Goal: Task Accomplishment & Management: Manage account settings

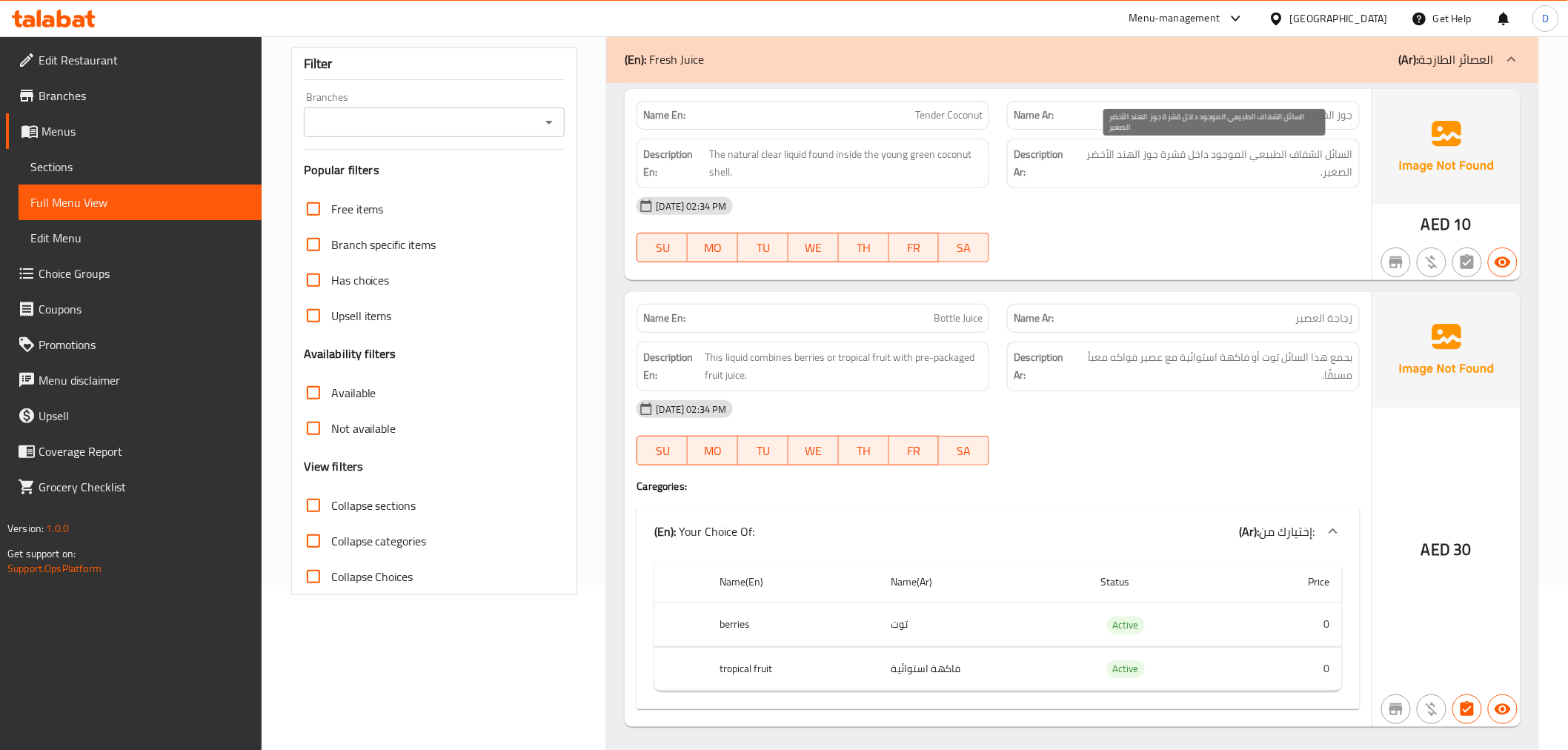
scroll to position [165, 0]
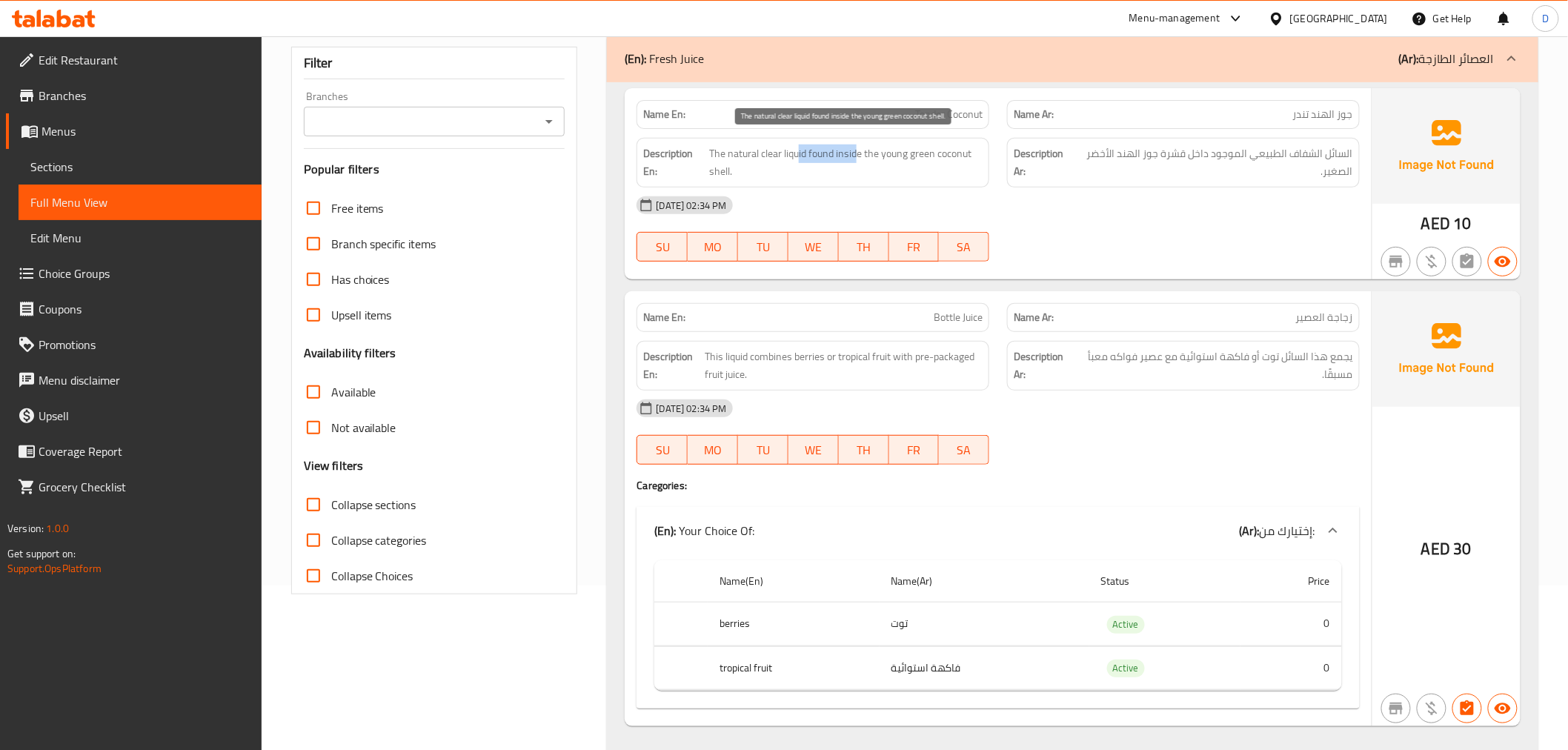
drag, startPoint x: 798, startPoint y: 154, endPoint x: 857, endPoint y: 149, distance: 59.2
click at [857, 149] on span "The natural clear liquid found inside the young green coconut shell." at bounding box center [846, 162] width 273 height 36
click at [877, 161] on span "The natural clear liquid found inside the young green coconut shell." at bounding box center [846, 162] width 273 height 36
click at [820, 180] on span "The natural clear liquid found inside the young green coconut shell." at bounding box center [846, 162] width 273 height 36
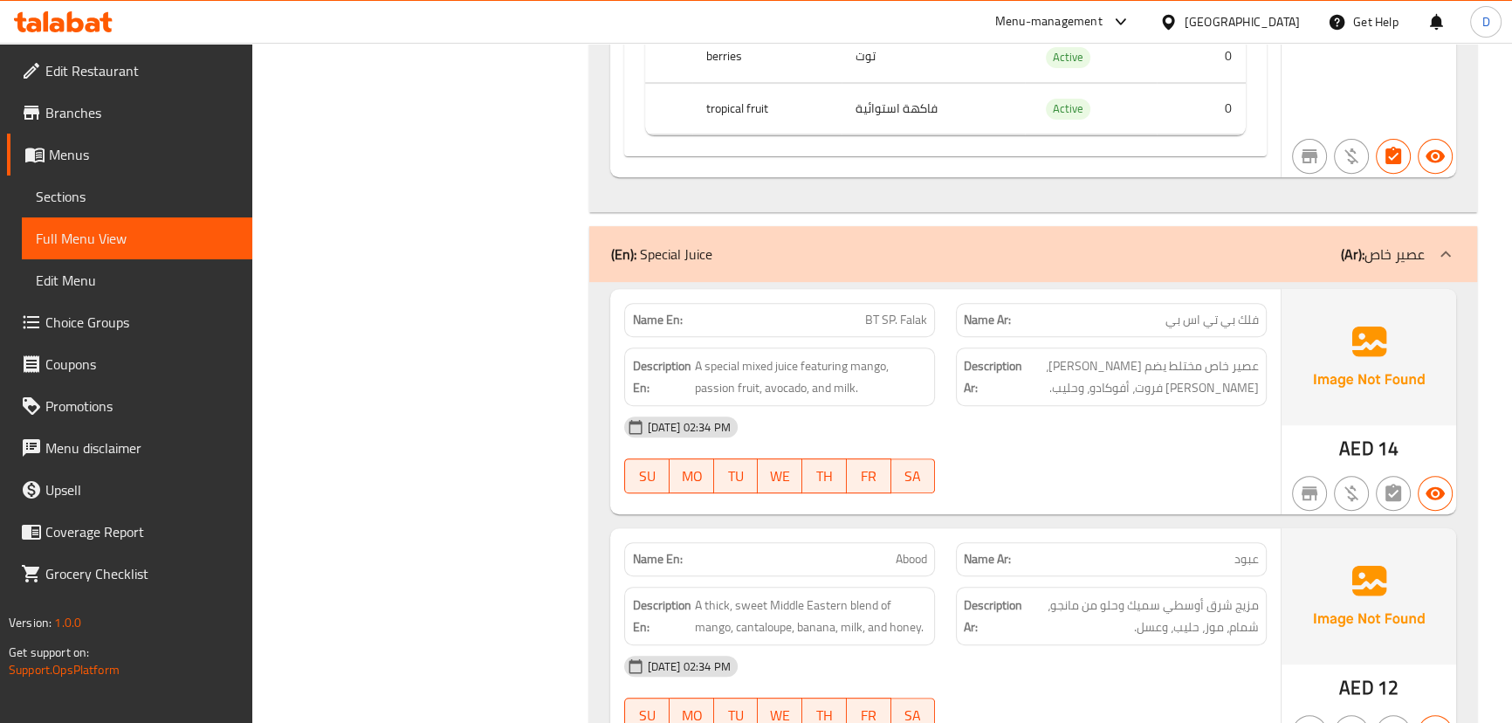
scroll to position [969, 0]
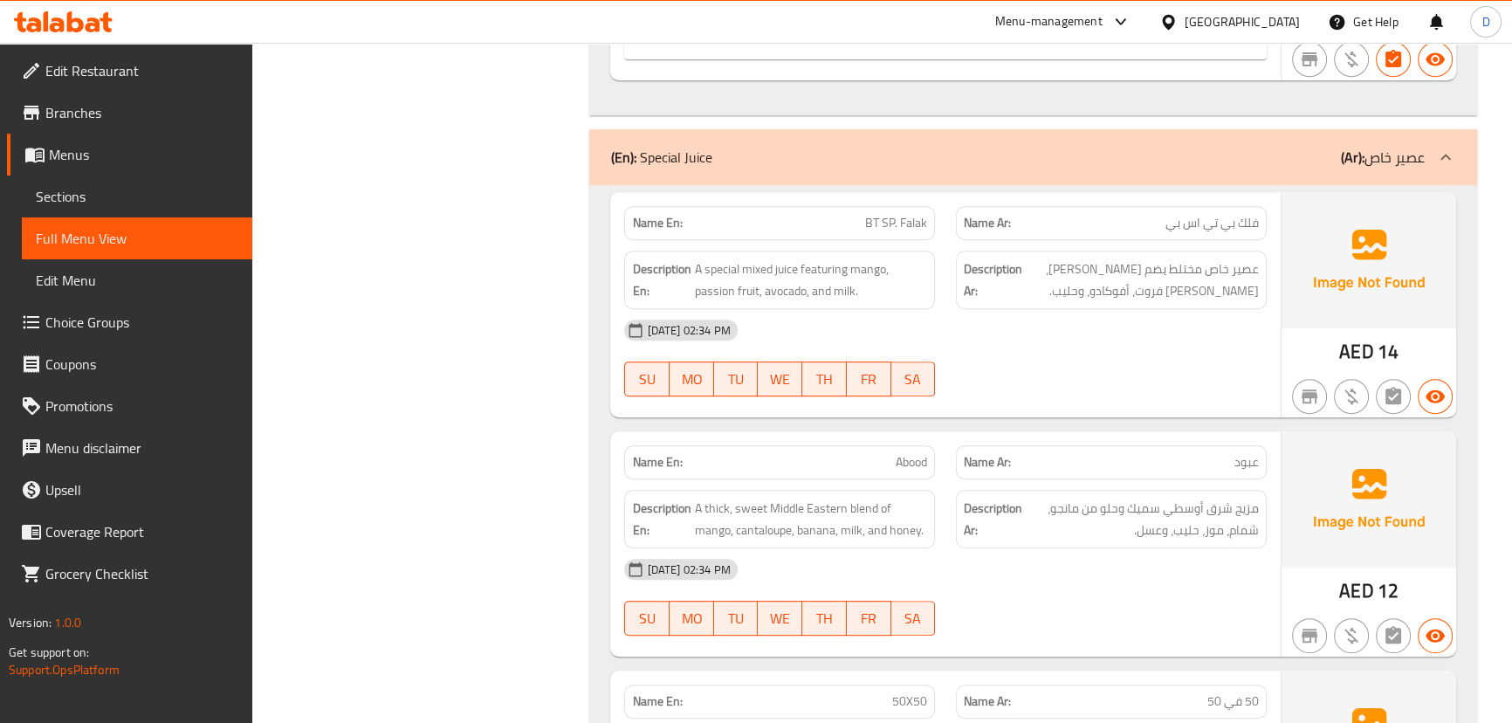
click at [892, 217] on span "BT SP. Falak" at bounding box center [896, 223] width 62 height 18
copy span "BT SP. Falak"
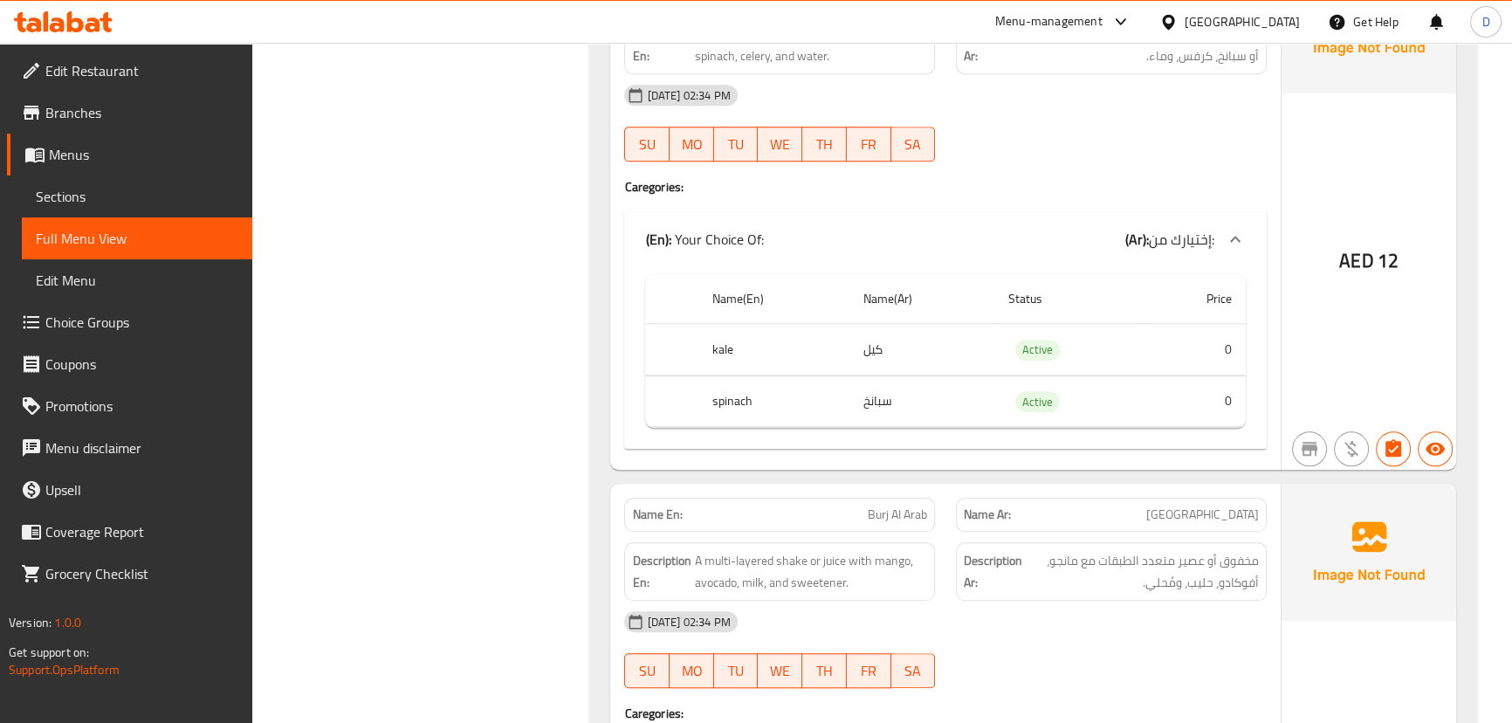
scroll to position [1842, 0]
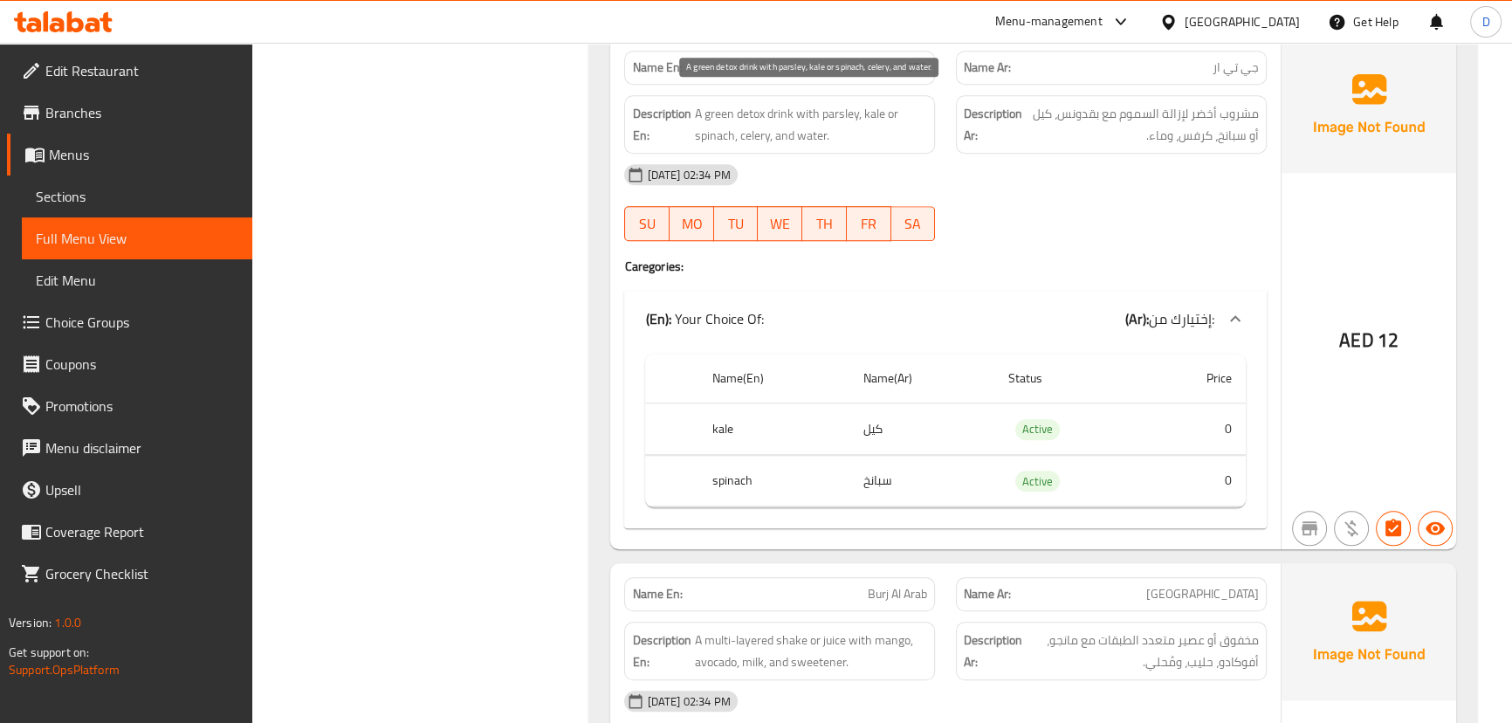
click at [759, 107] on span "A green detox drink with parsley, kale or spinach, celery, and water." at bounding box center [810, 124] width 233 height 43
copy span "detox"
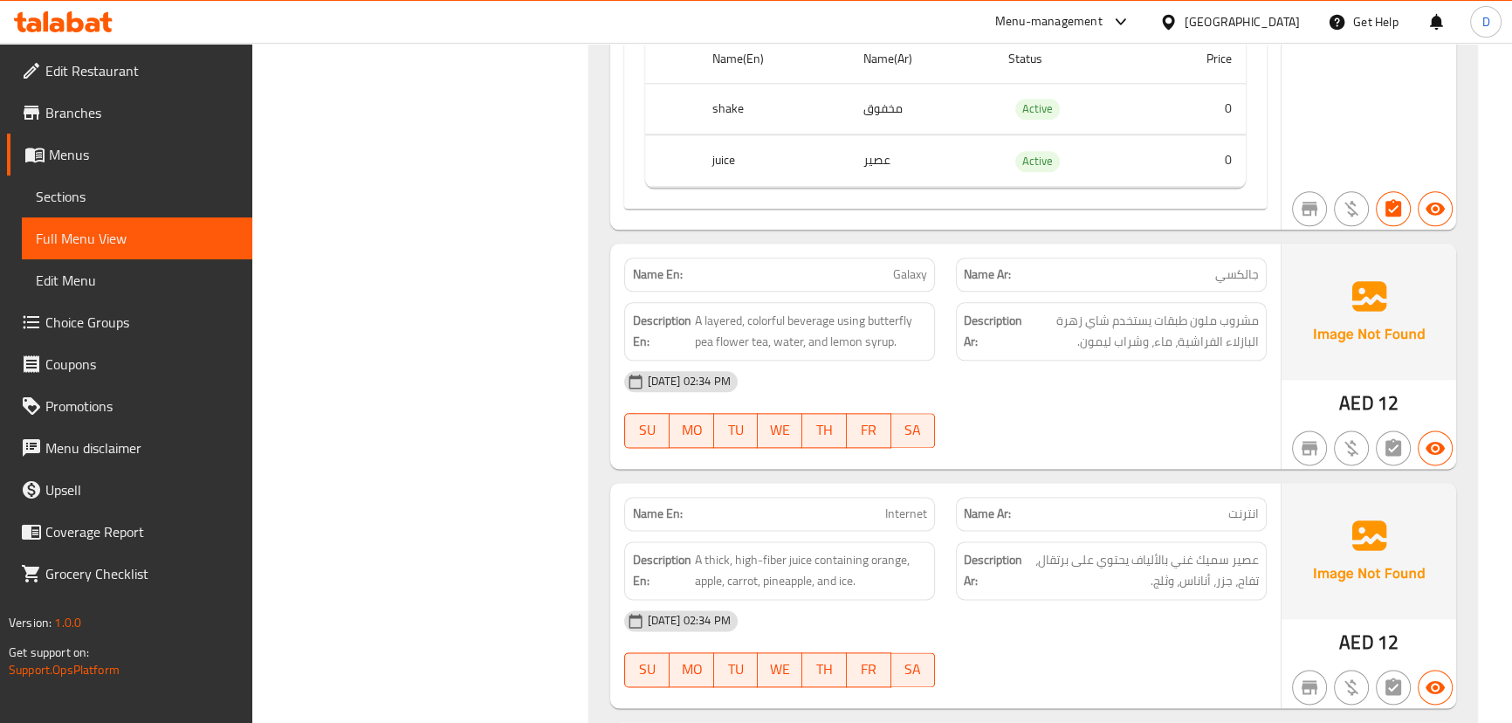
scroll to position [2795, 0]
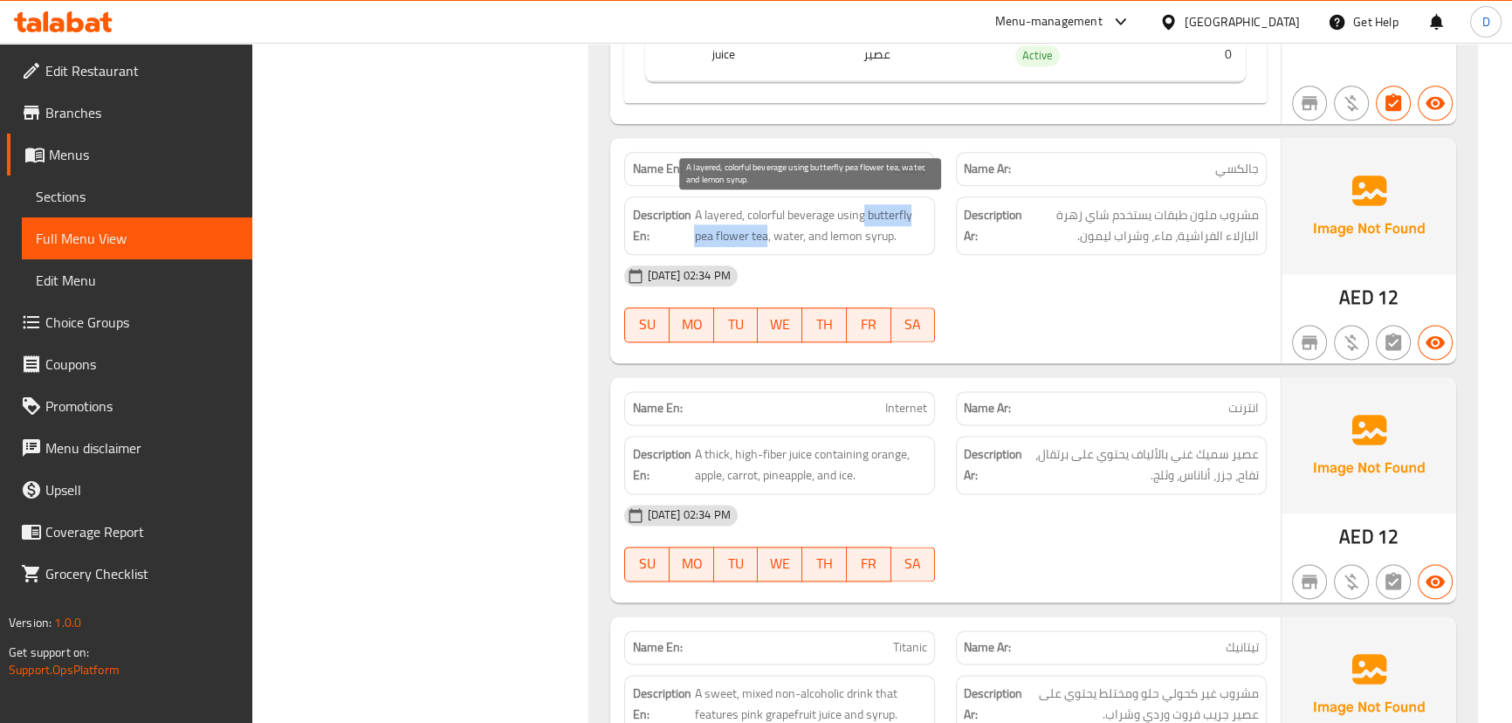
drag, startPoint x: 866, startPoint y: 210, endPoint x: 767, endPoint y: 231, distance: 101.7
click at [767, 231] on span "A layered, colorful beverage using butterfly pea flower tea, water, and lemon s…" at bounding box center [810, 225] width 233 height 43
copy span "butterfly pea flower tea"
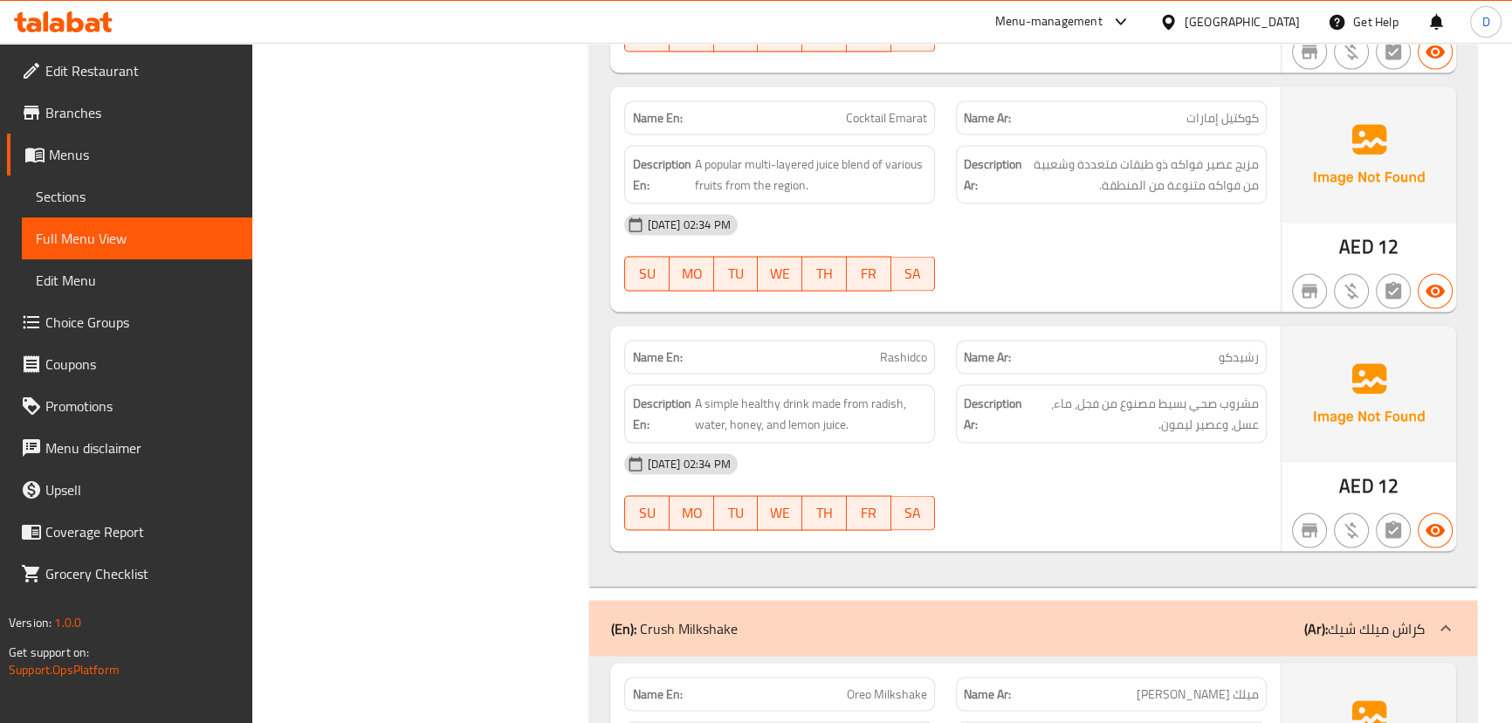
scroll to position [4303, 0]
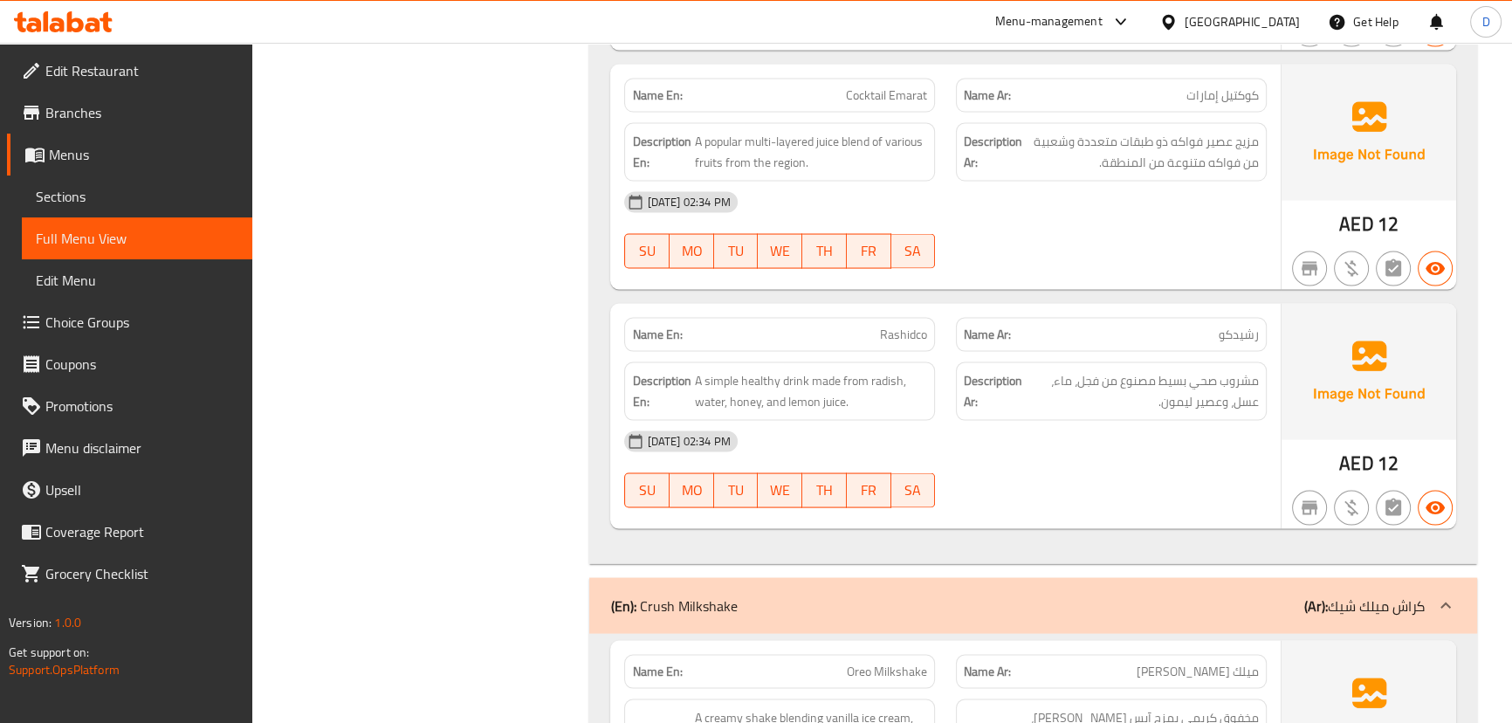
click at [915, 86] on span "Cocktail Emarat" at bounding box center [886, 95] width 81 height 18
copy span "Cocktail Emarat"
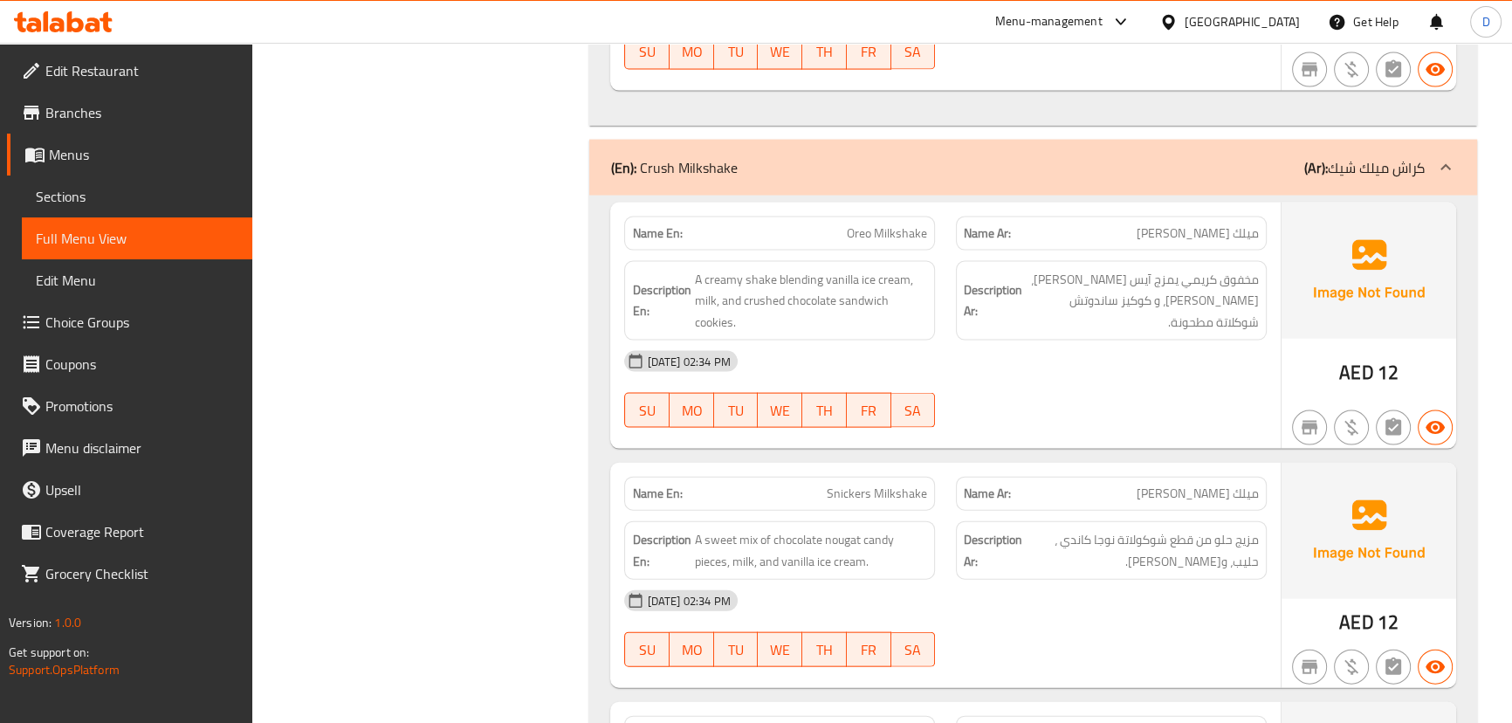
scroll to position [4821, 0]
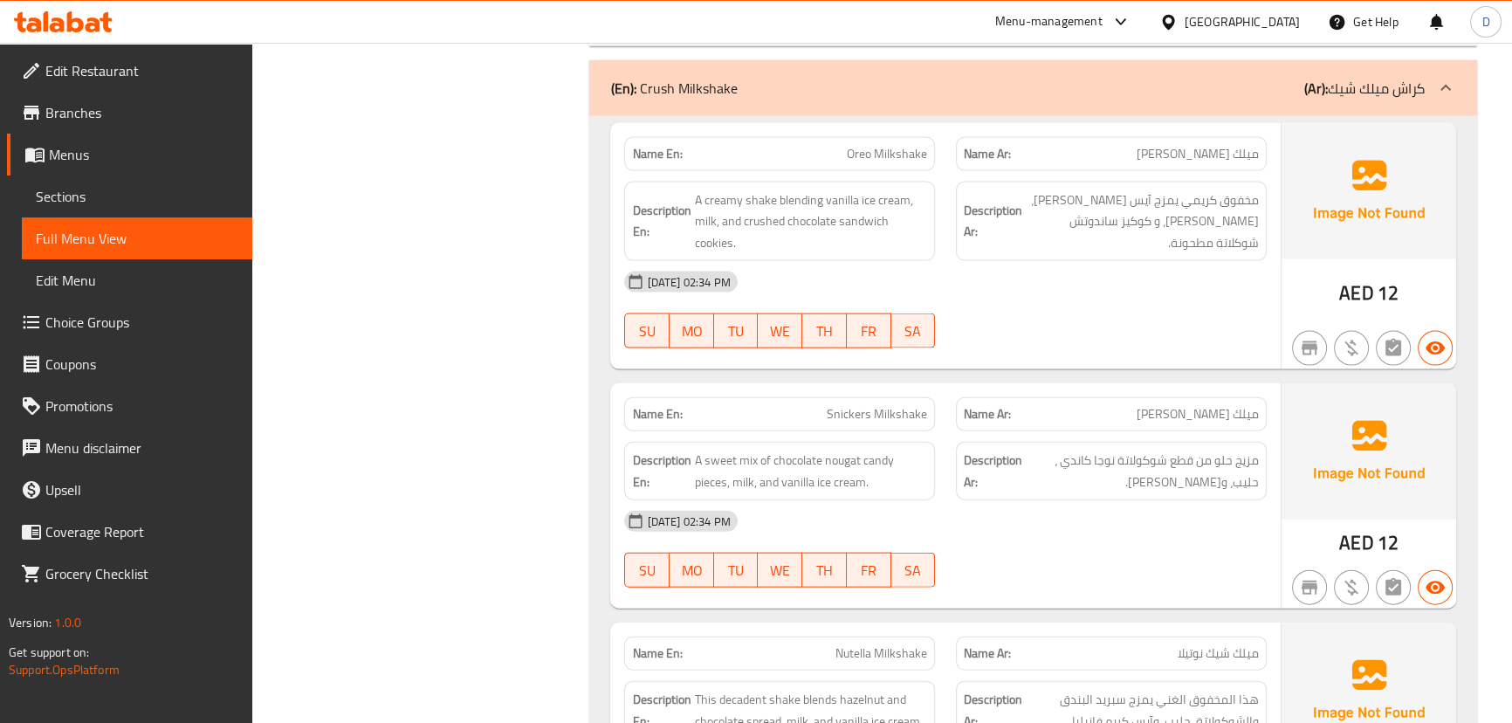
click at [905, 137] on div "Name En: [PERSON_NAME]" at bounding box center [779, 154] width 311 height 34
click at [904, 145] on span "Oreo Milkshake" at bounding box center [887, 154] width 80 height 18
copy span "Oreo Milkshake"
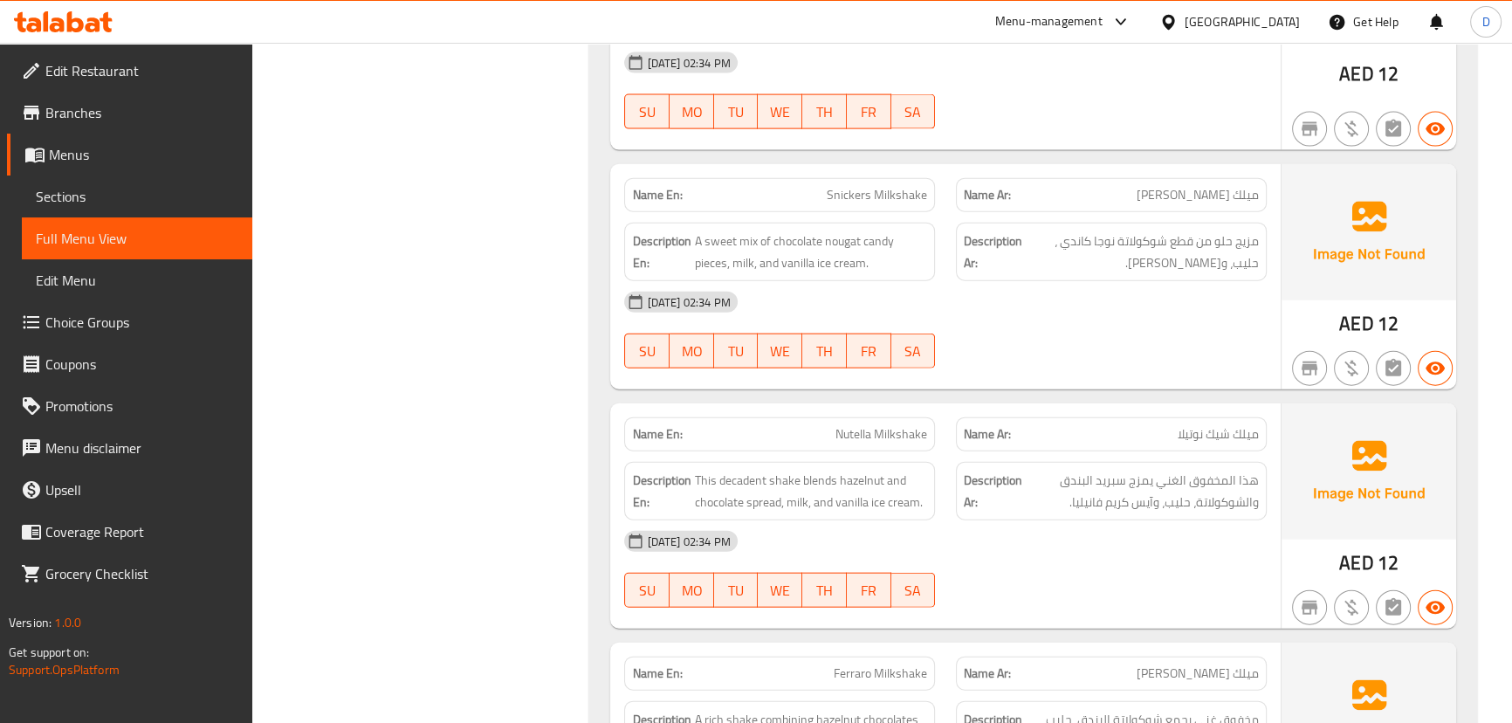
scroll to position [5060, 0]
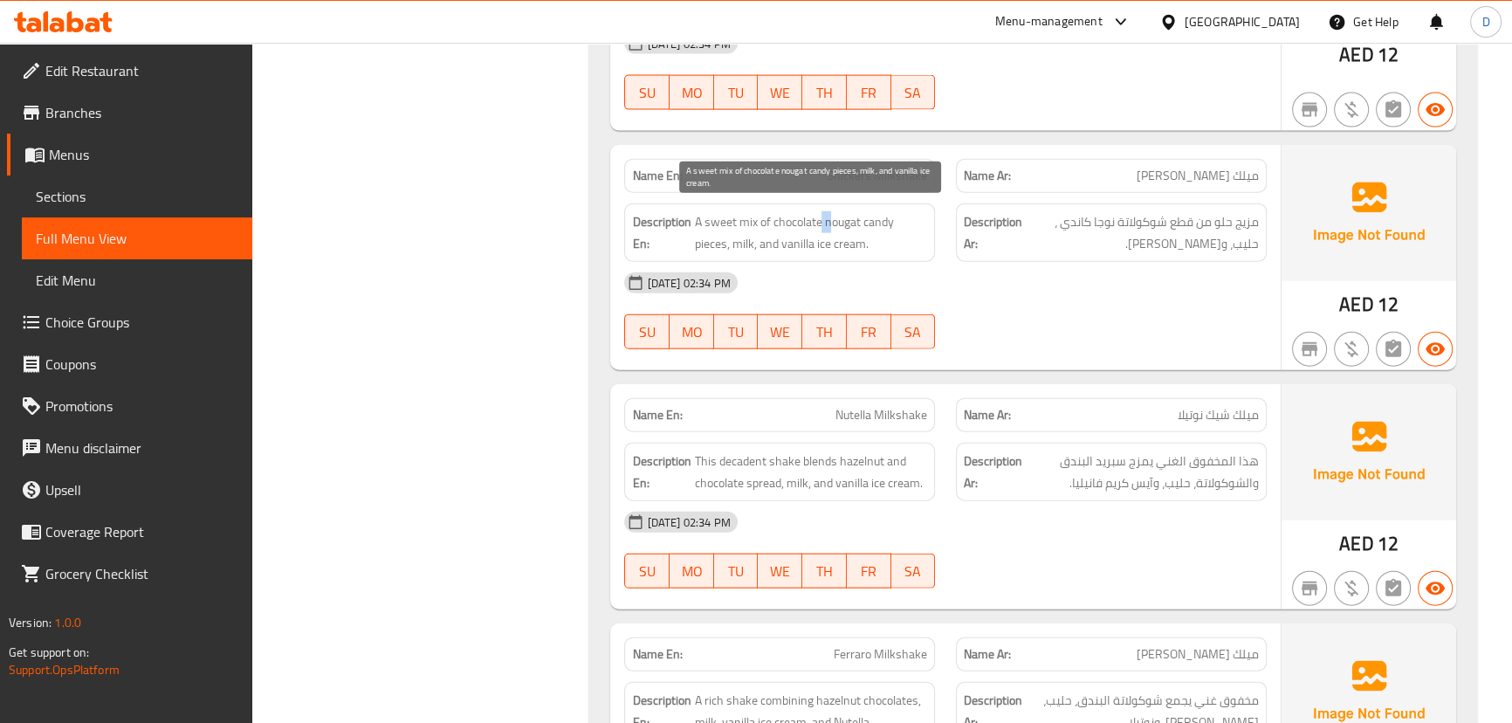
click at [829, 213] on span "A sweet mix of chocolate nougat candy pieces, milk, and vanilla ice cream." at bounding box center [810, 232] width 233 height 43
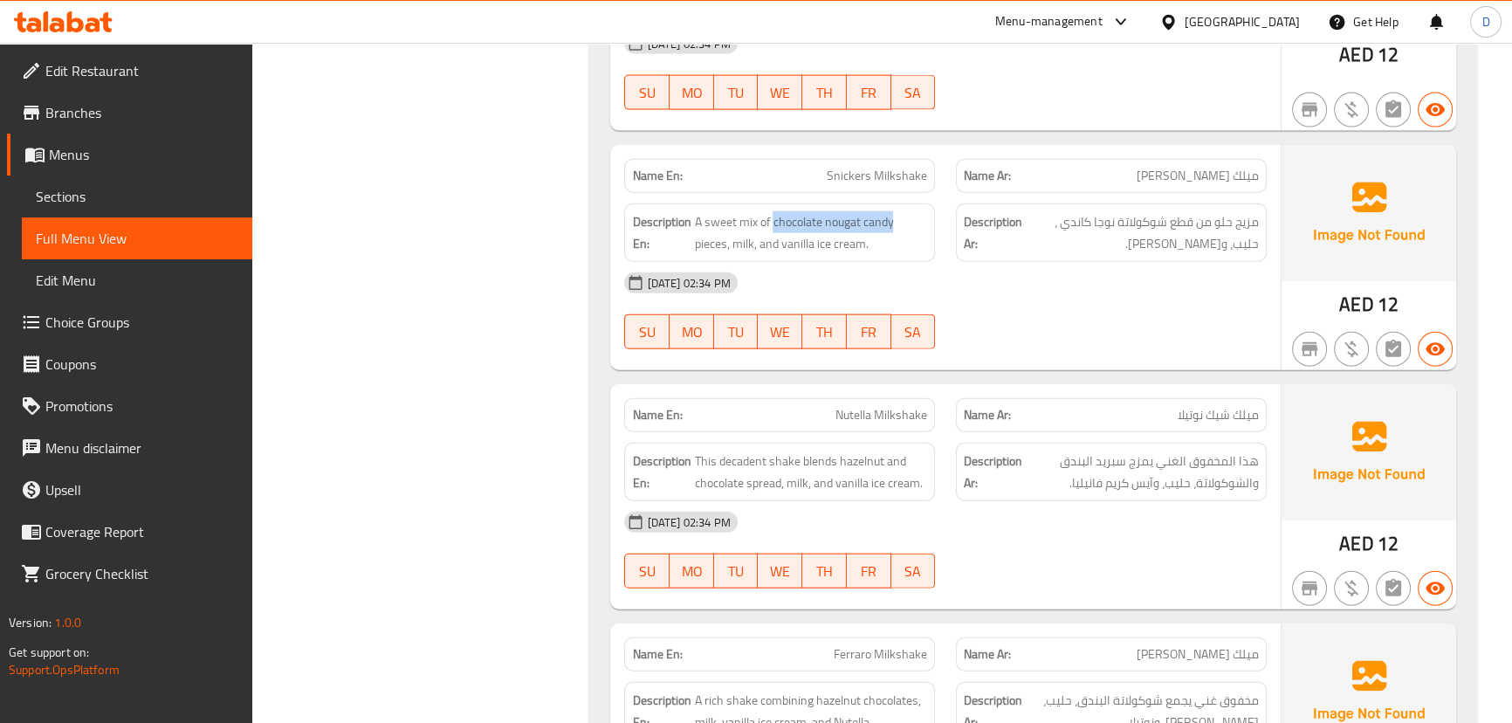
drag, startPoint x: 774, startPoint y: 210, endPoint x: 930, endPoint y: 203, distance: 156.4
click at [930, 203] on div "Description En: A sweet mix of chocolate nougat candy pieces, milk, and vanilla…" at bounding box center [779, 232] width 311 height 58
copy span "chocolate nougat candy"
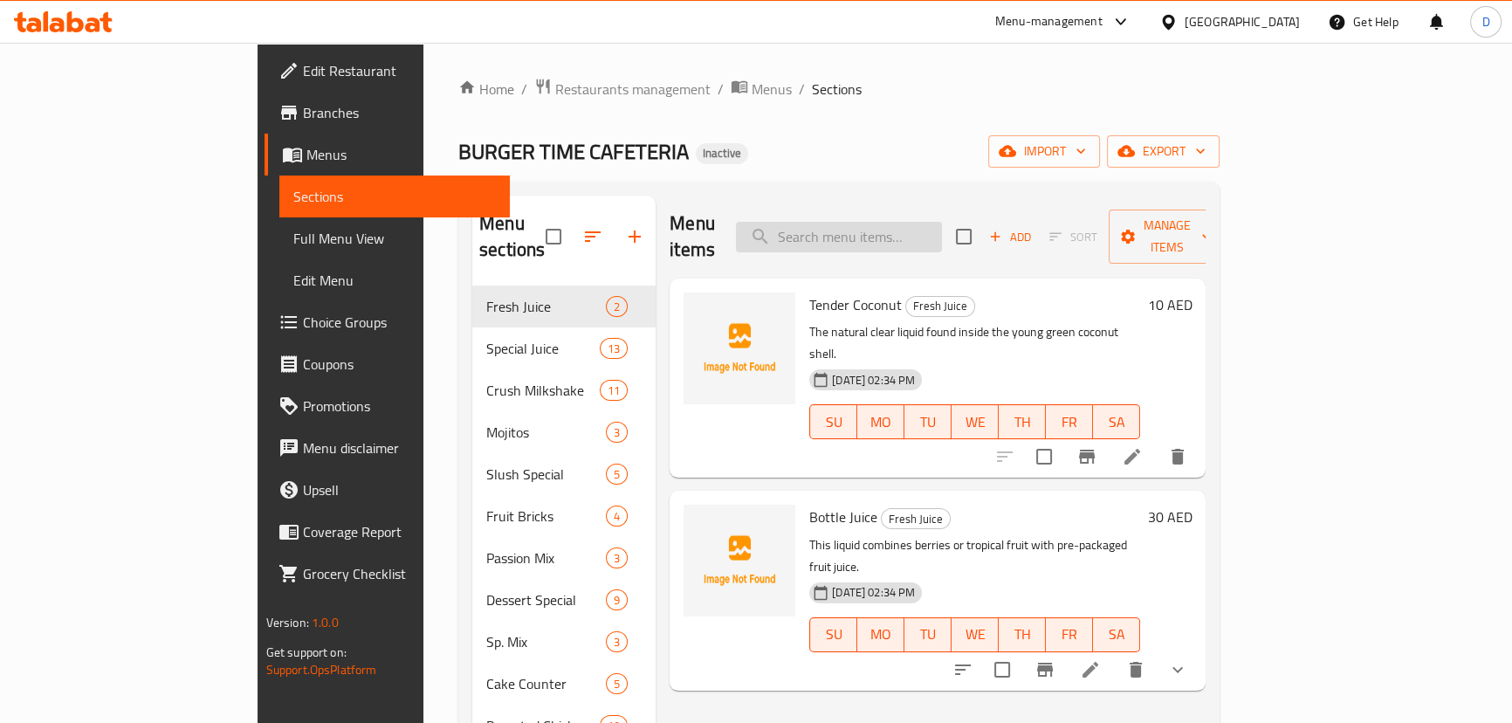
click at [878, 237] on input "search" at bounding box center [839, 237] width 206 height 31
paste input "BT SP. Falak"
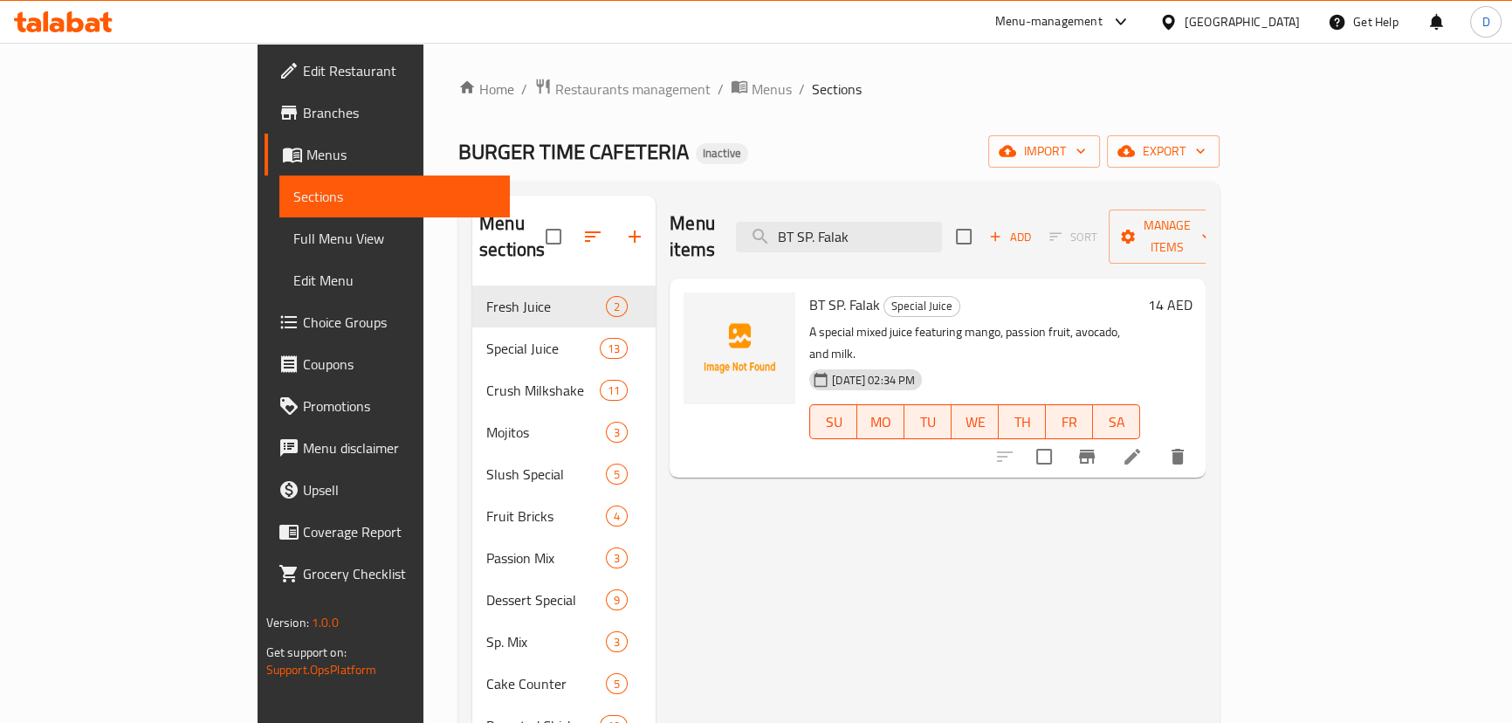
type input "BT SP. Falak"
click at [1143, 446] on icon at bounding box center [1132, 456] width 21 height 21
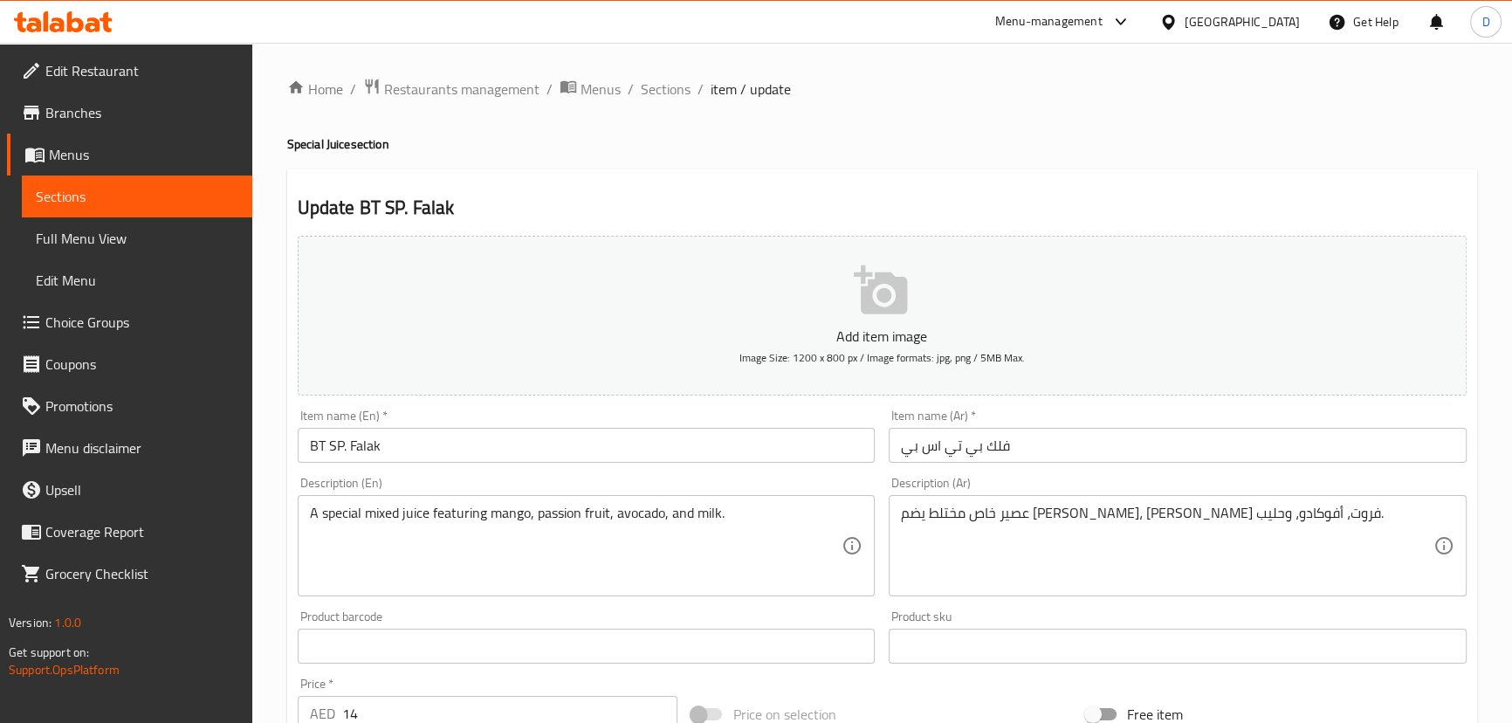
click at [928, 453] on input "فلك بي تي اس بي" at bounding box center [1178, 445] width 578 height 35
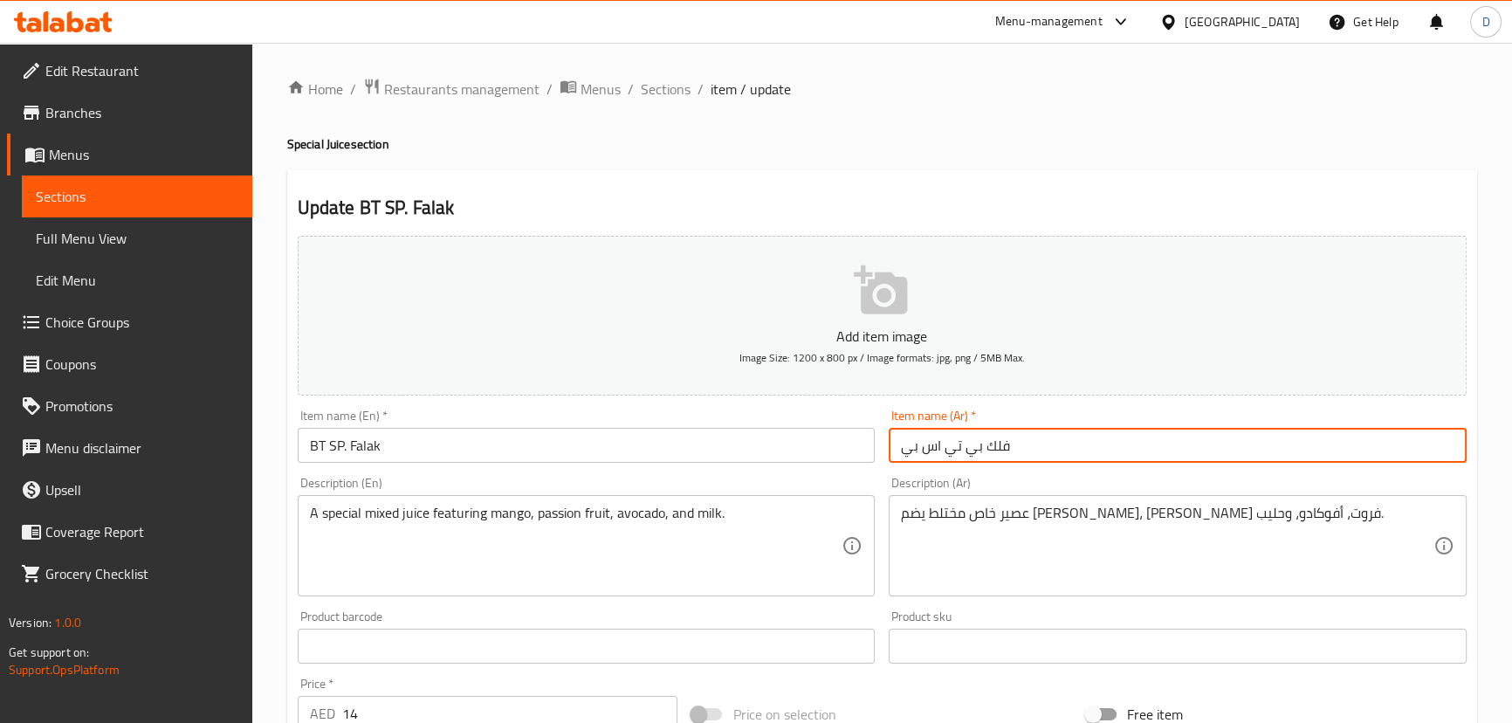
click at [928, 453] on input "فلك بي تي اس بي" at bounding box center [1178, 445] width 578 height 35
paste input "رجر تايم خاص"
type input "فلك برجر تايم خاص"
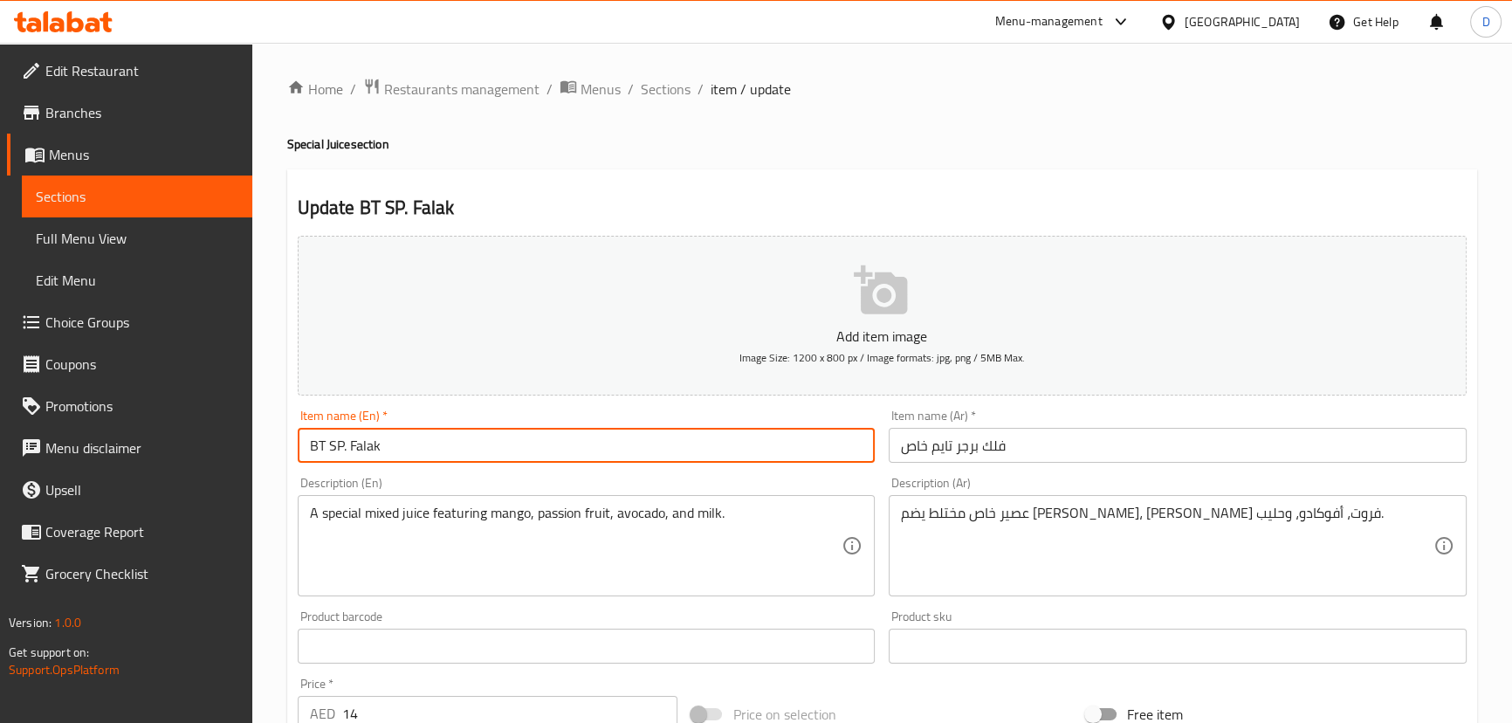
drag, startPoint x: 326, startPoint y: 439, endPoint x: 303, endPoint y: 437, distance: 22.9
click at [303, 437] on input "BT SP. Falak" at bounding box center [587, 445] width 578 height 35
paste input "URGER TIME"
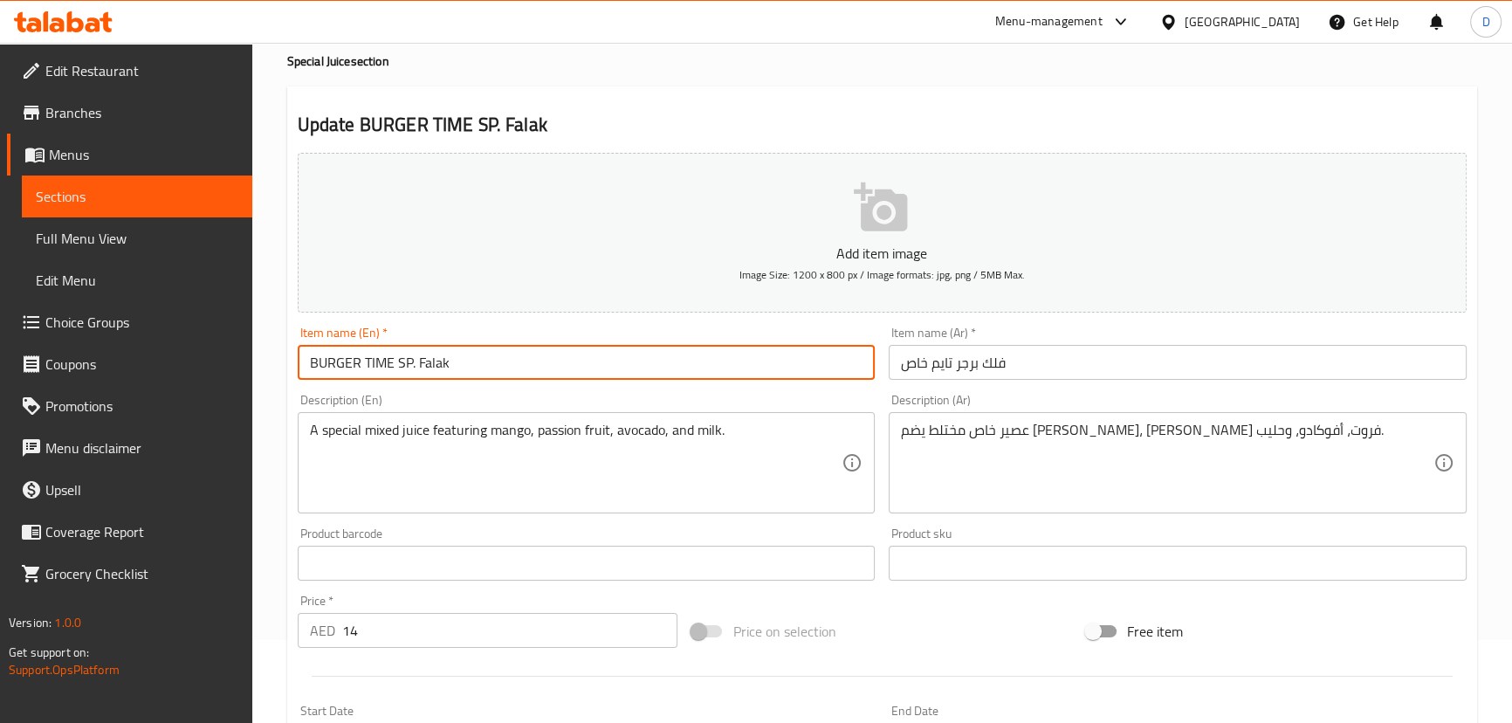
scroll to position [158, 0]
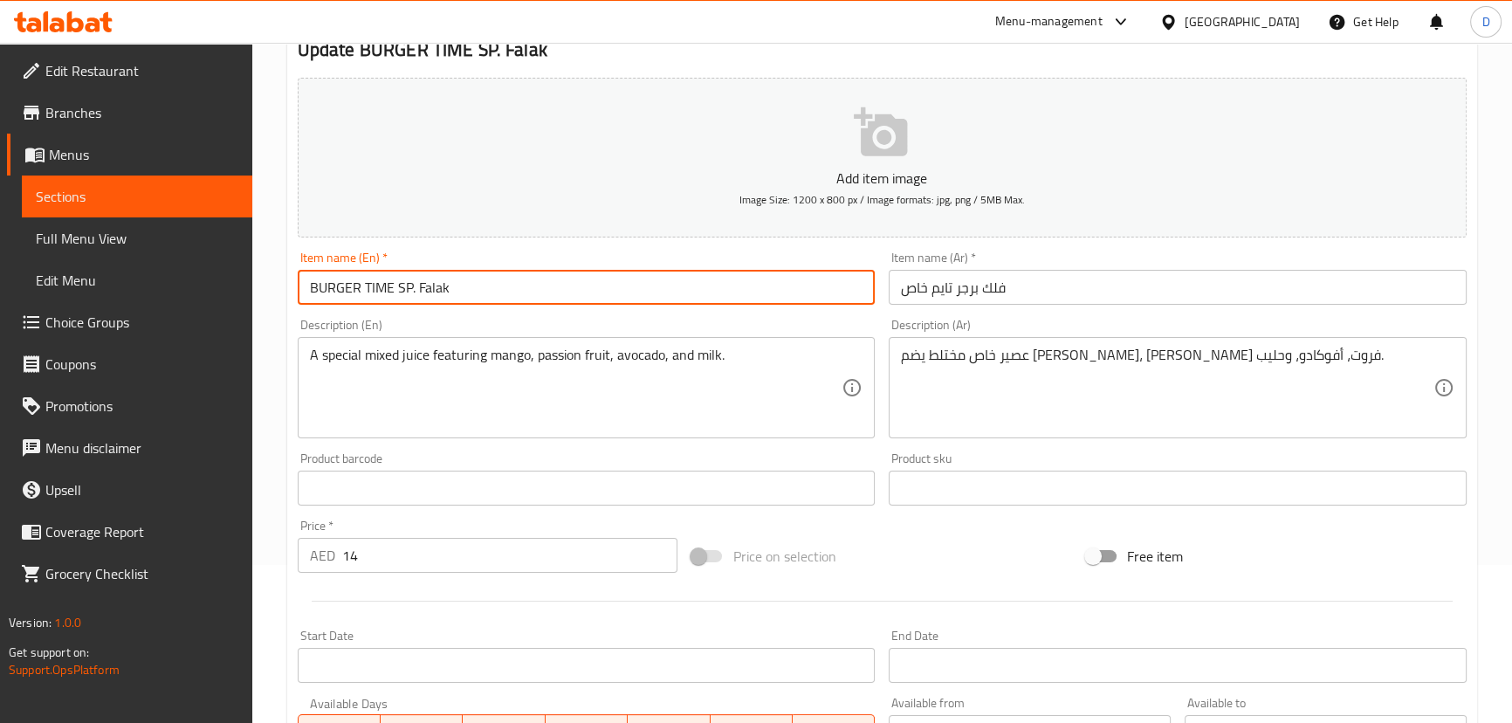
type input "BURGER TIME SP. Falak"
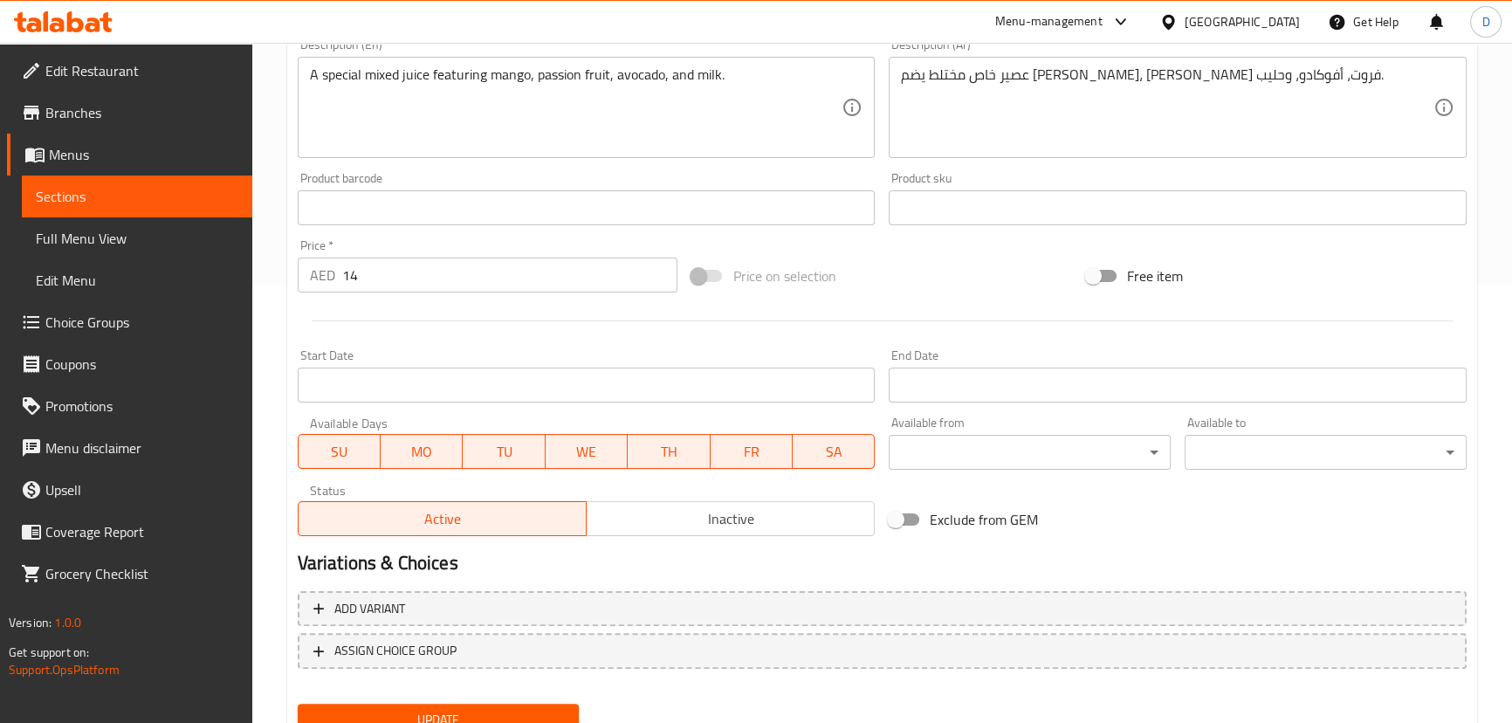
scroll to position [509, 0]
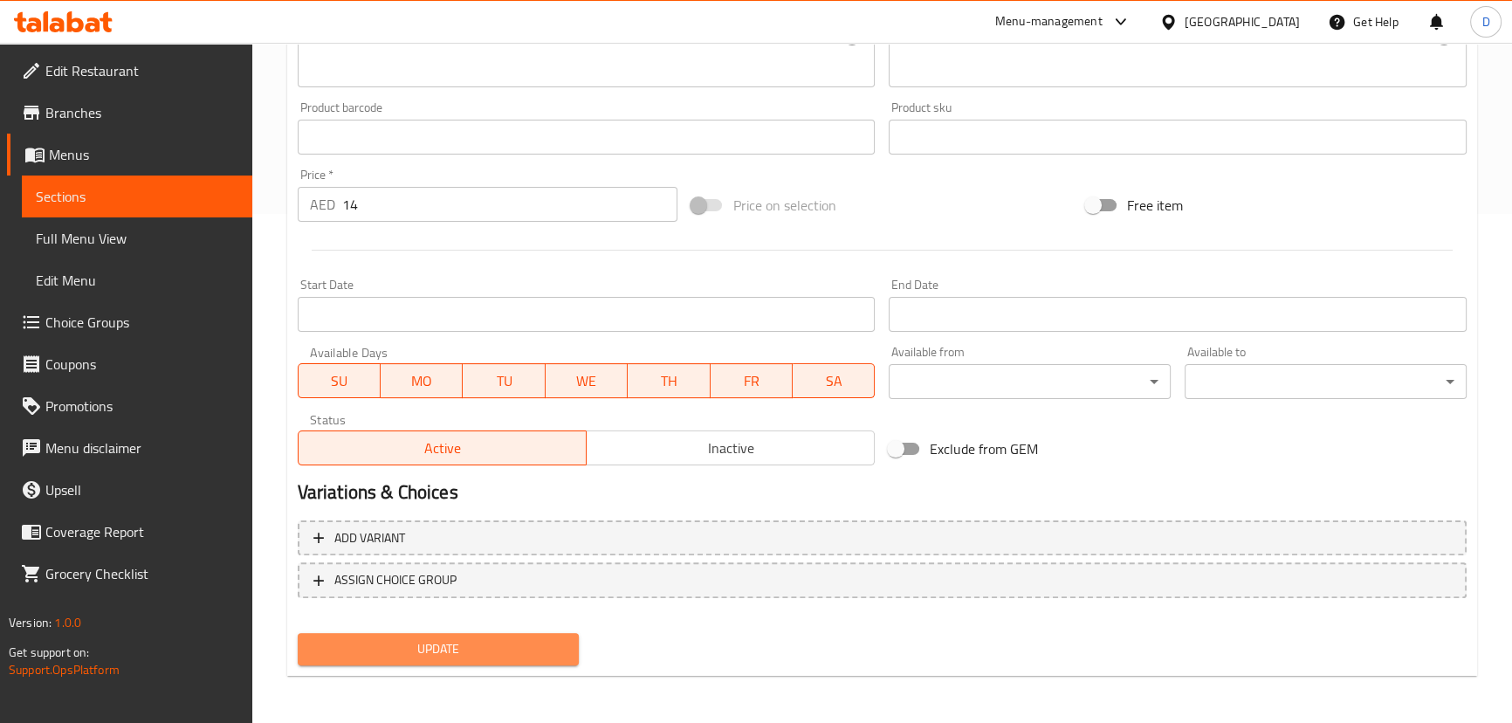
click at [561, 649] on span "Update" at bounding box center [439, 649] width 254 height 22
click at [474, 638] on span "Update" at bounding box center [439, 649] width 254 height 22
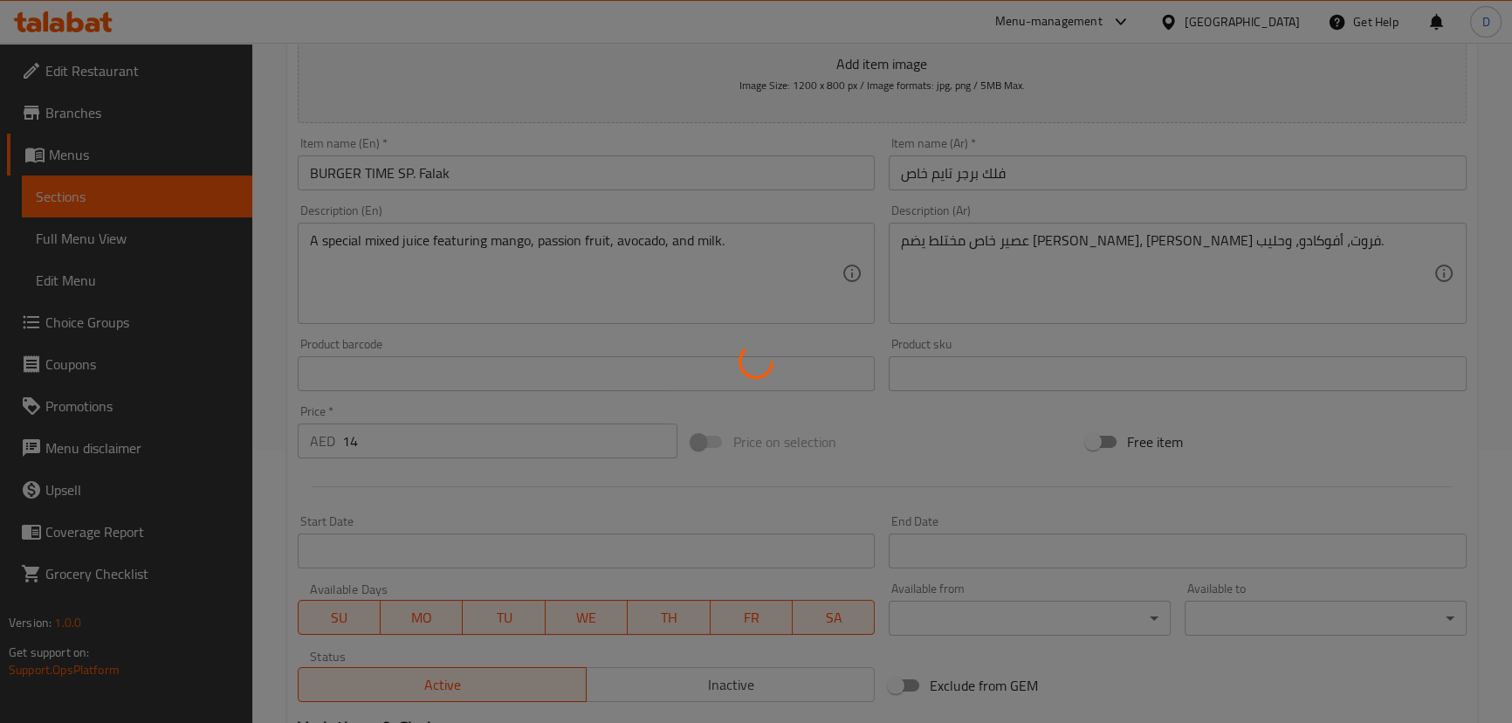
scroll to position [271, 0]
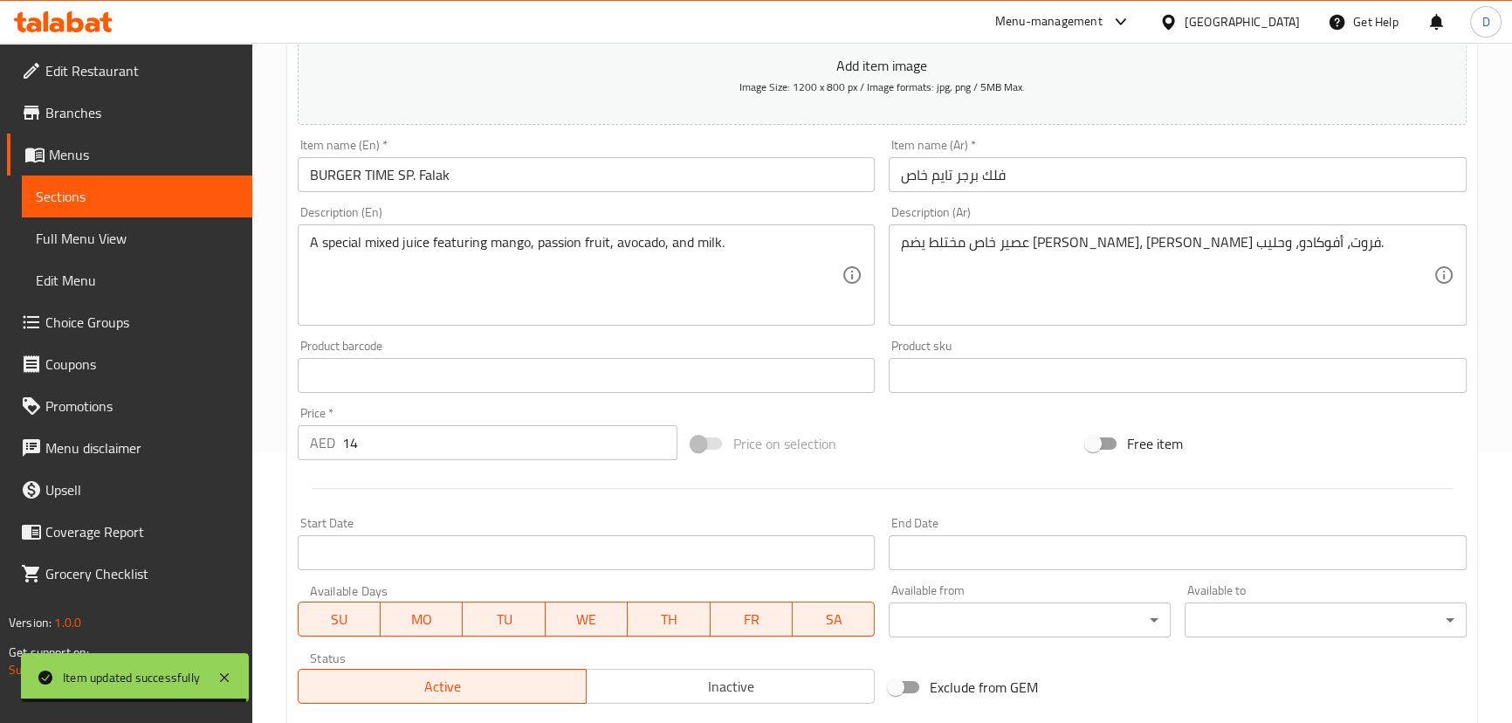
click at [234, 191] on span "Sections" at bounding box center [137, 196] width 203 height 21
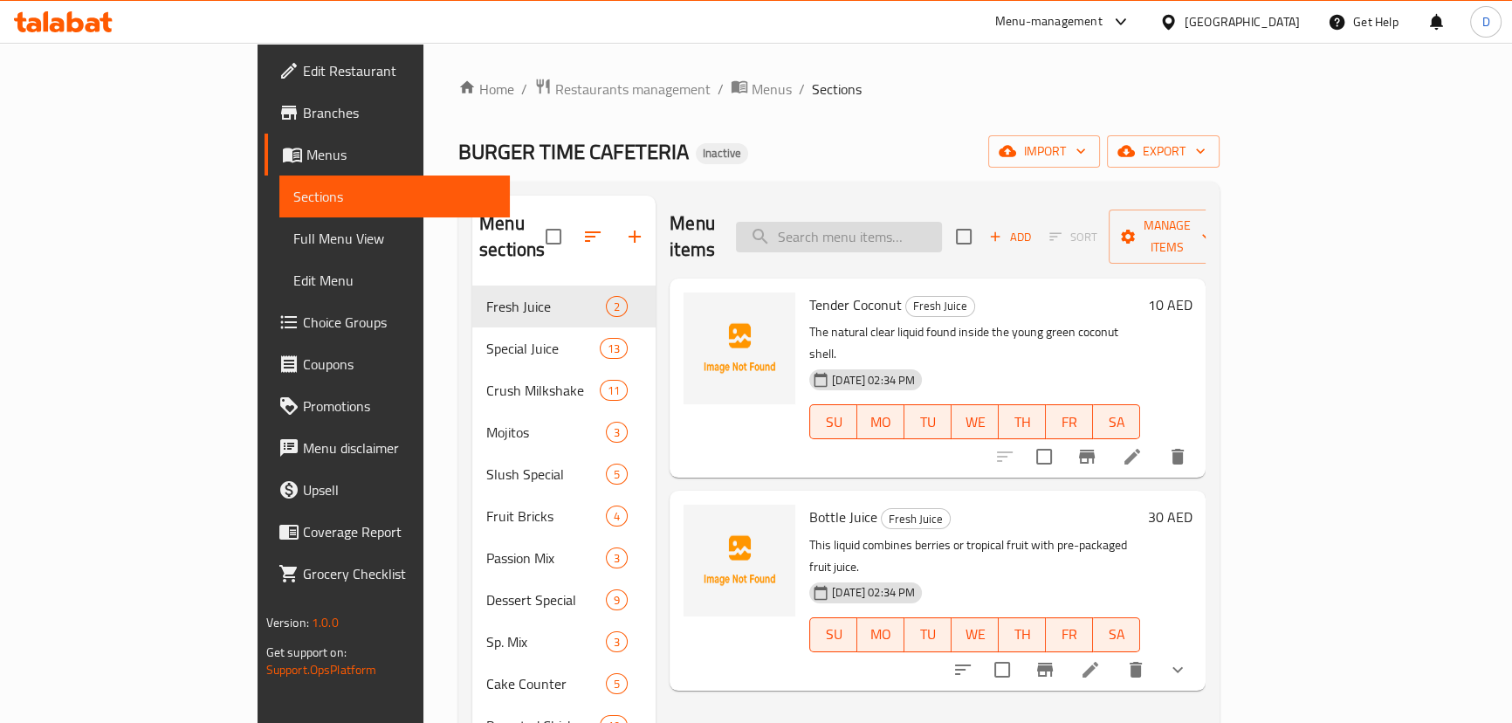
click at [861, 227] on input "search" at bounding box center [839, 237] width 206 height 31
paste input "مخفوق أو عصير متعدد الطبقات مع مانجو، أفوكادو، حليب، ومُحلي."
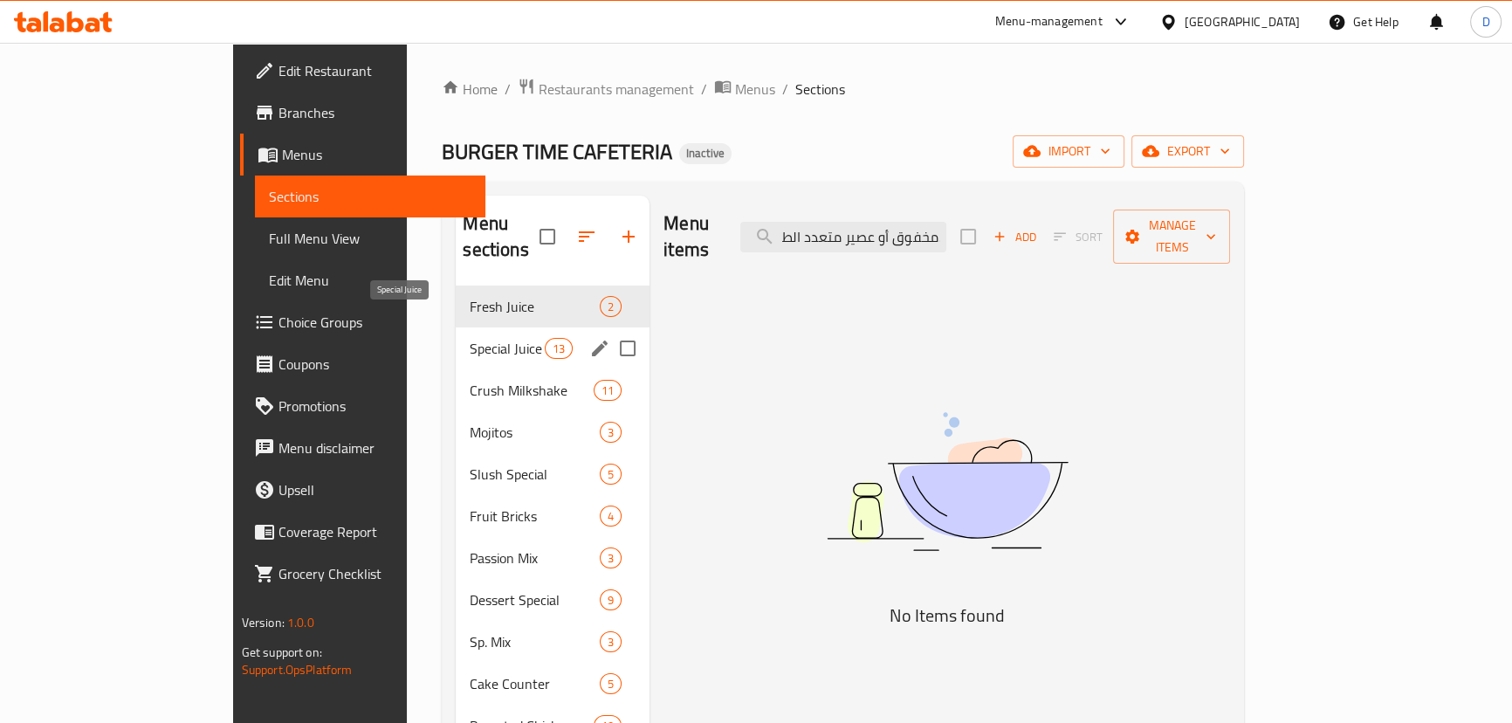
type input "مخفوق أو عصير متعدد الطبقات مع مانجو، أفوكادو، حليب، ومُحلي."
click at [470, 338] on span "Special Juice" at bounding box center [507, 348] width 74 height 21
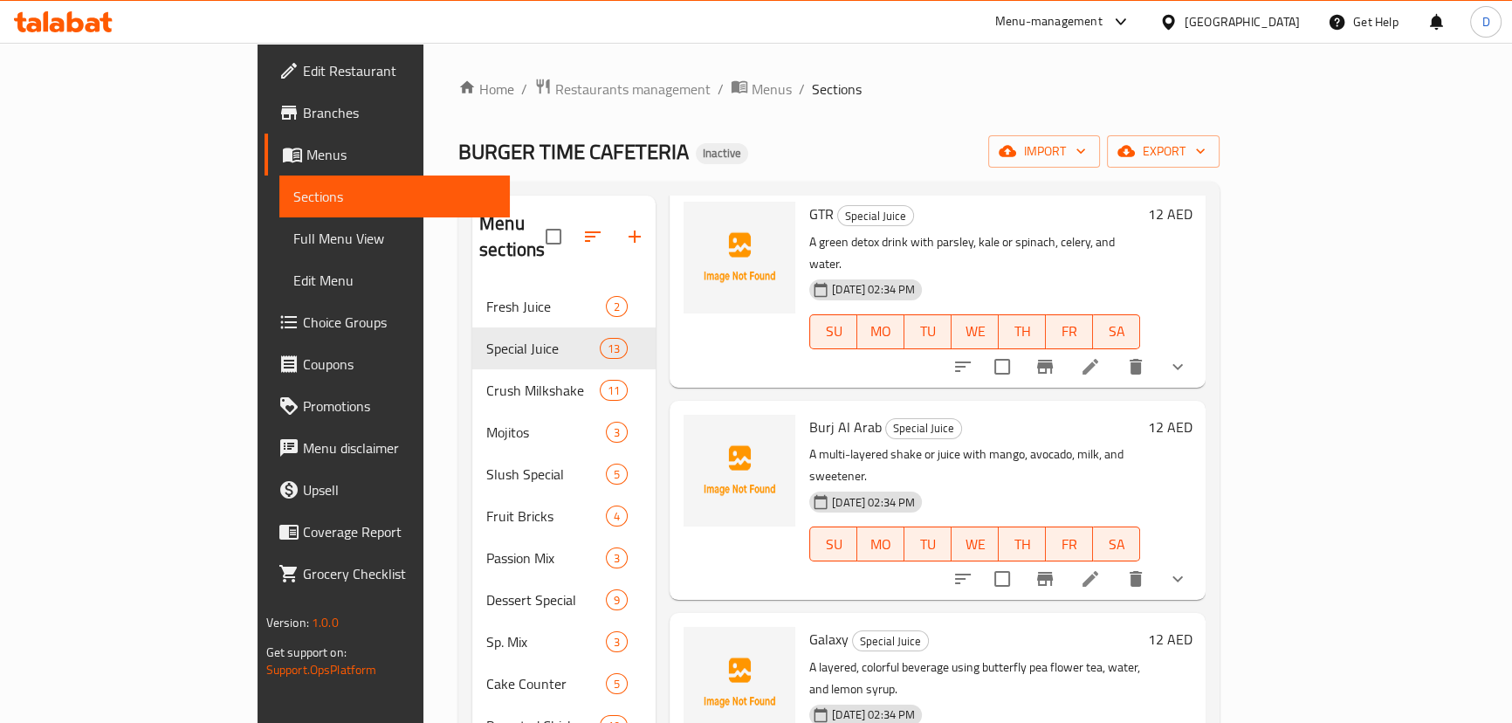
scroll to position [794, 0]
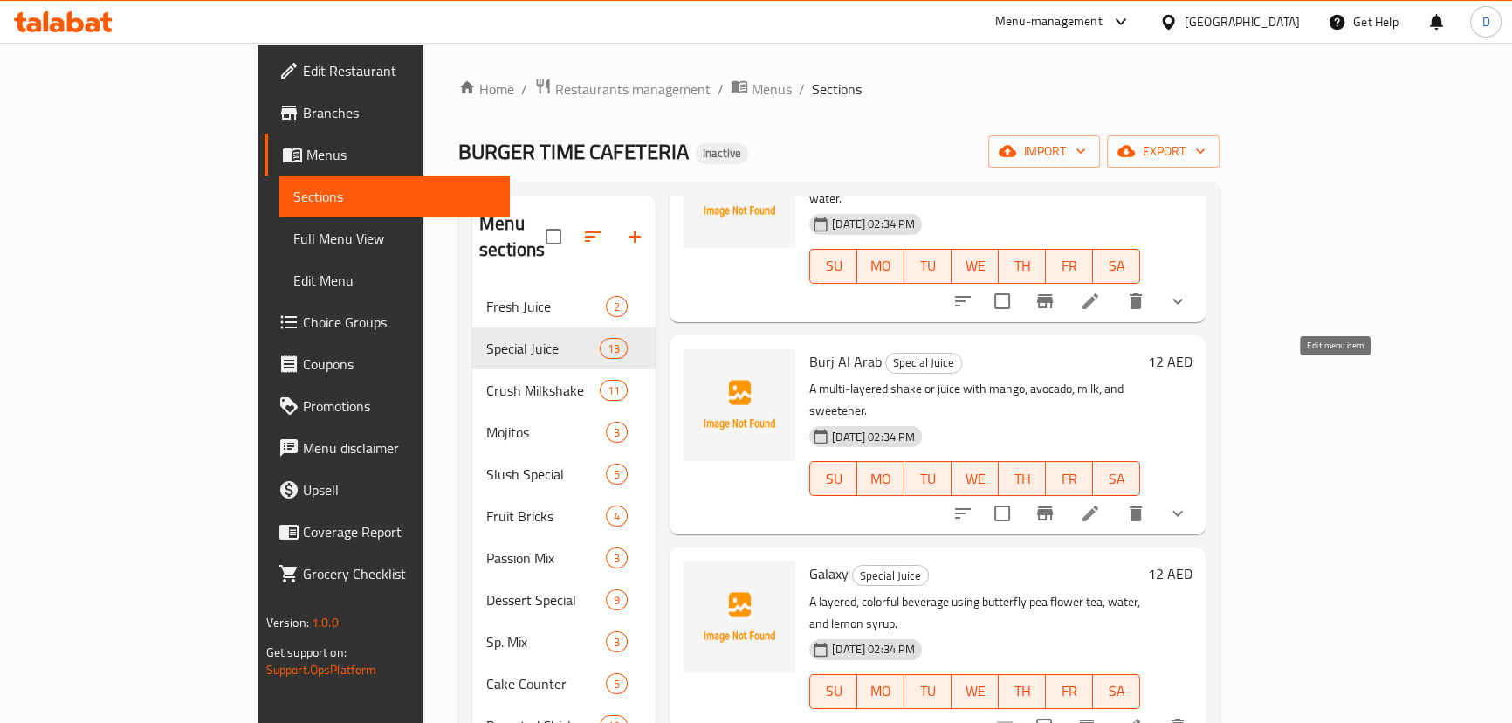
click at [1101, 503] on icon at bounding box center [1090, 513] width 21 height 21
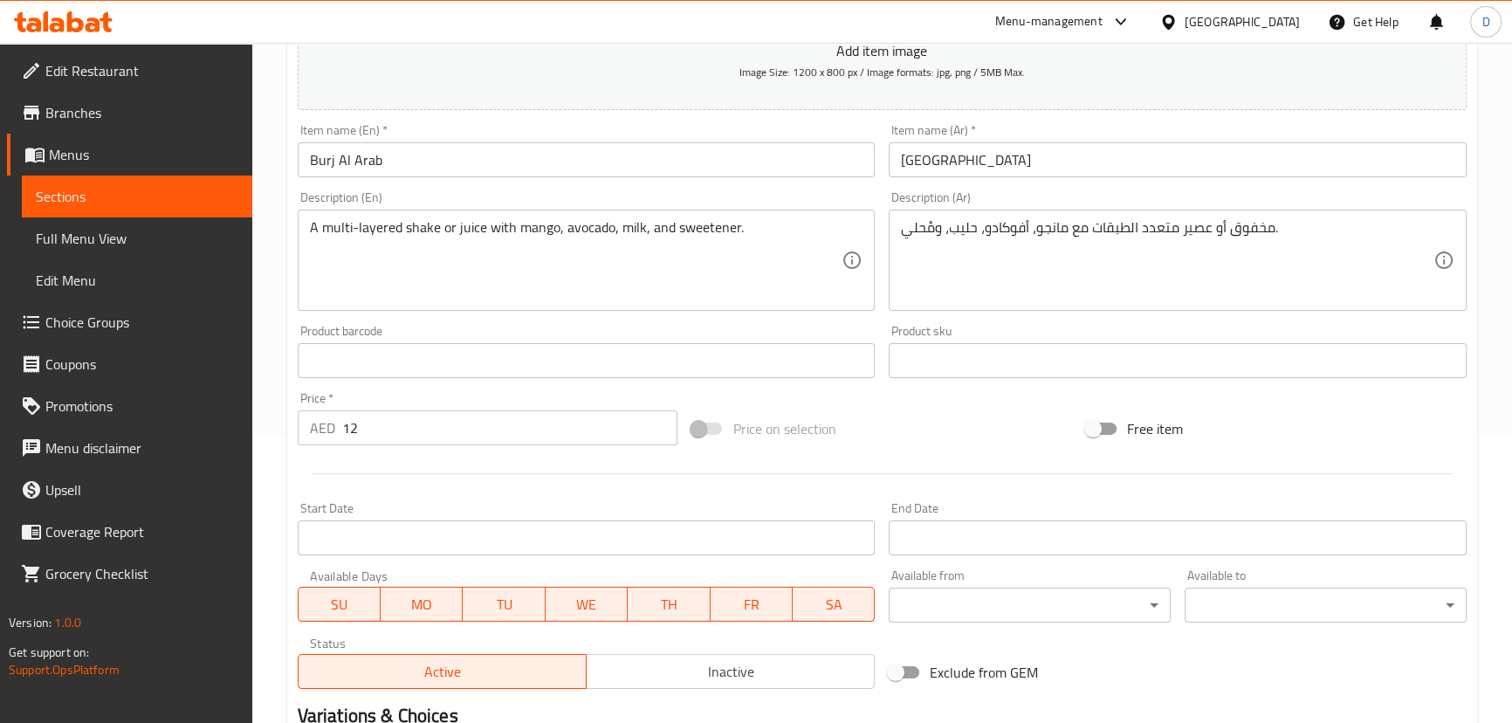
scroll to position [220, 0]
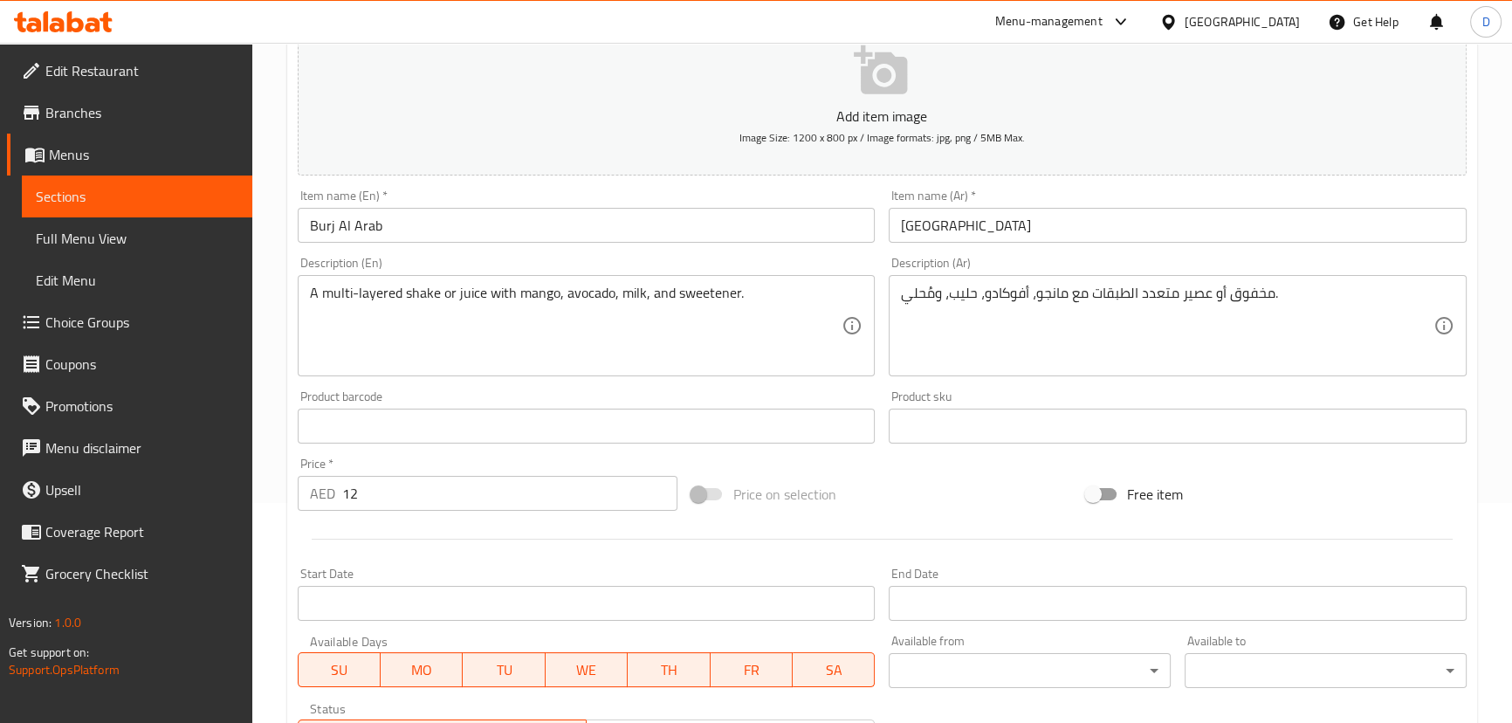
click at [148, 327] on span "Choice Groups" at bounding box center [141, 322] width 193 height 21
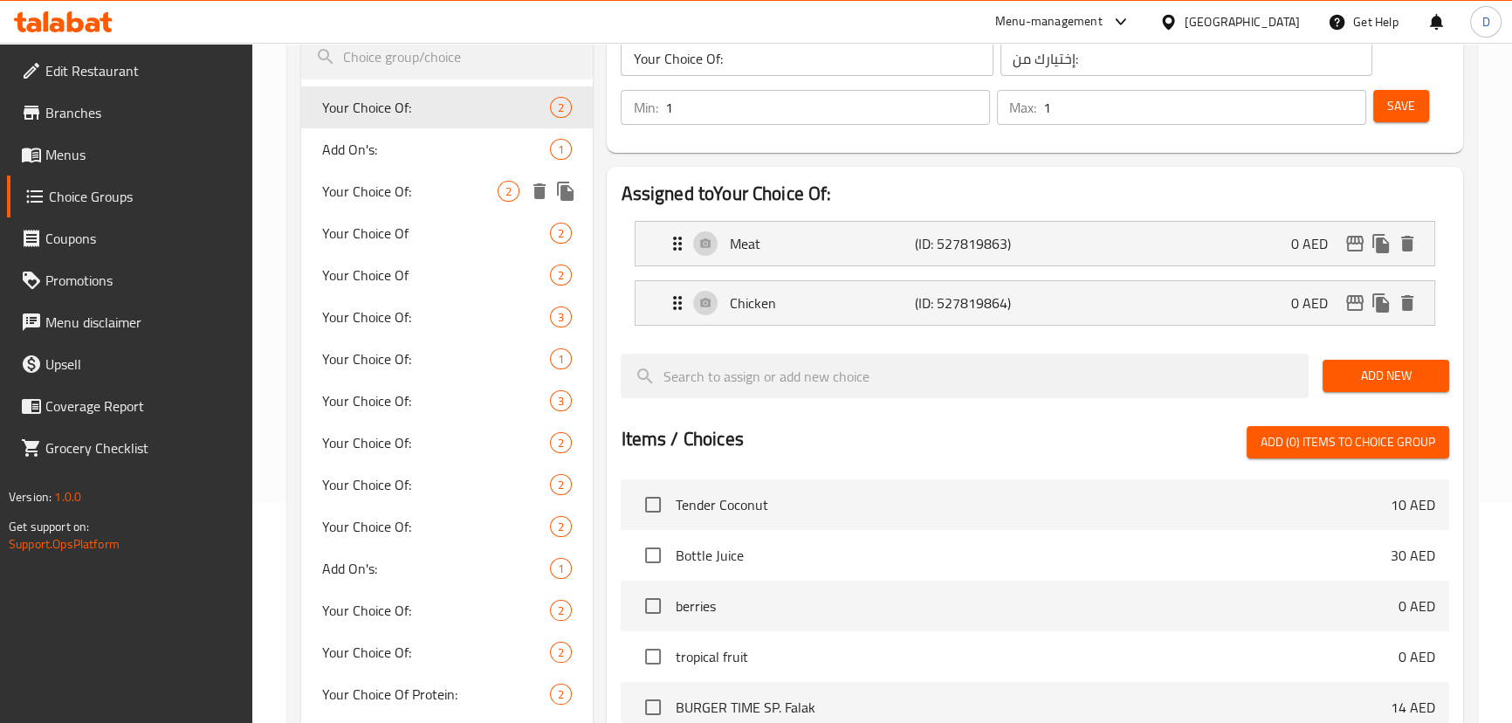
click at [399, 194] on span "Your Choice Of:" at bounding box center [410, 191] width 176 height 21
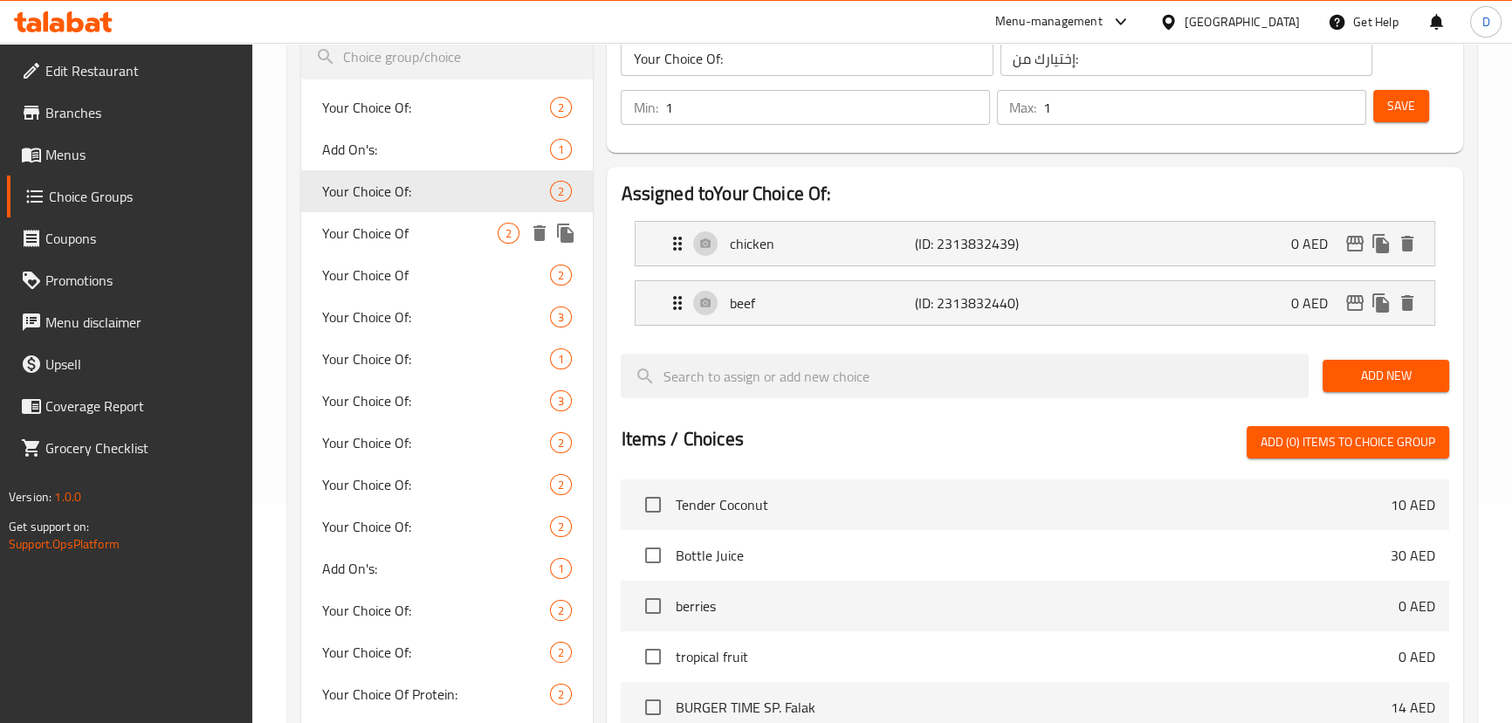
type input "Your Choice Of:"
type input "اختيارك من:"
click at [402, 226] on span "Your Choice Of" at bounding box center [410, 233] width 176 height 21
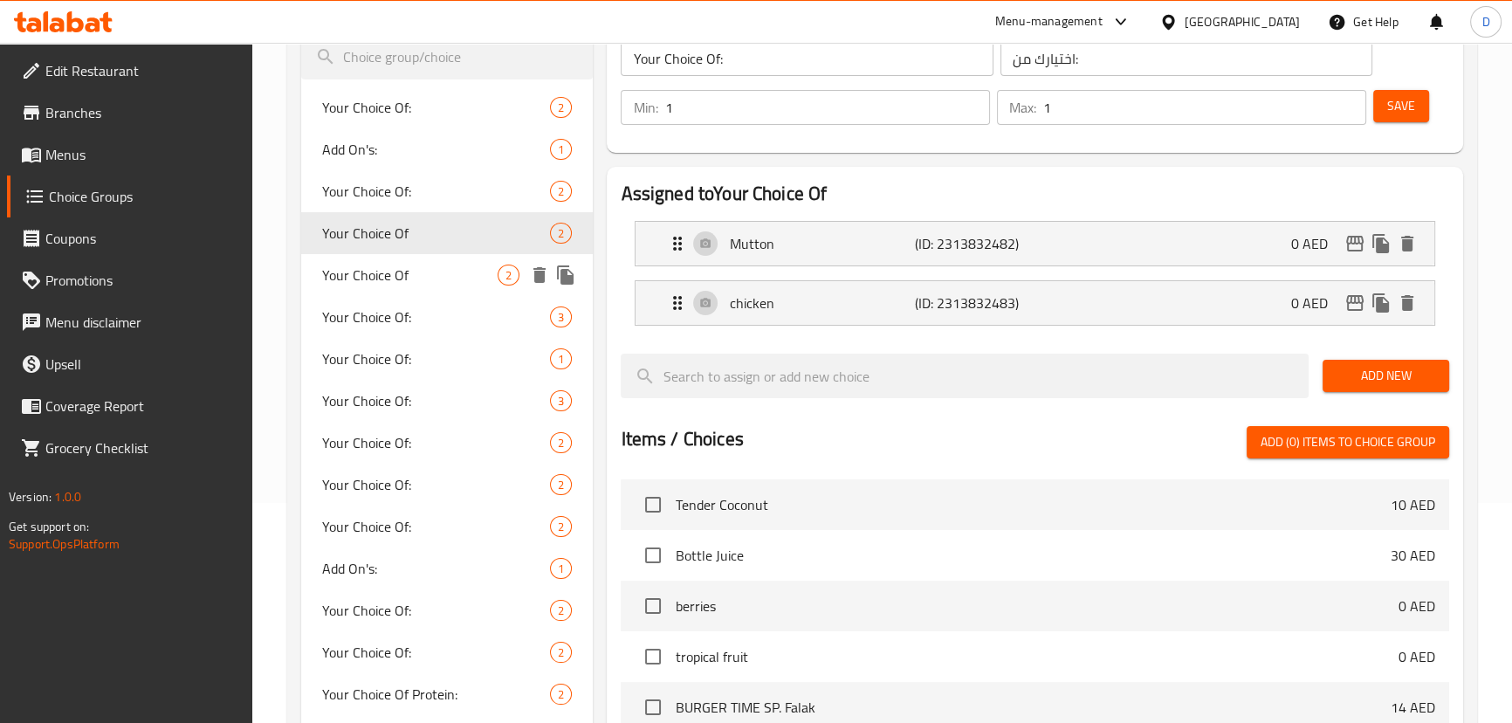
type input "Your Choice Of"
type input "اختيارك من"
click at [408, 258] on div "Your Choice Of 2" at bounding box center [447, 275] width 292 height 42
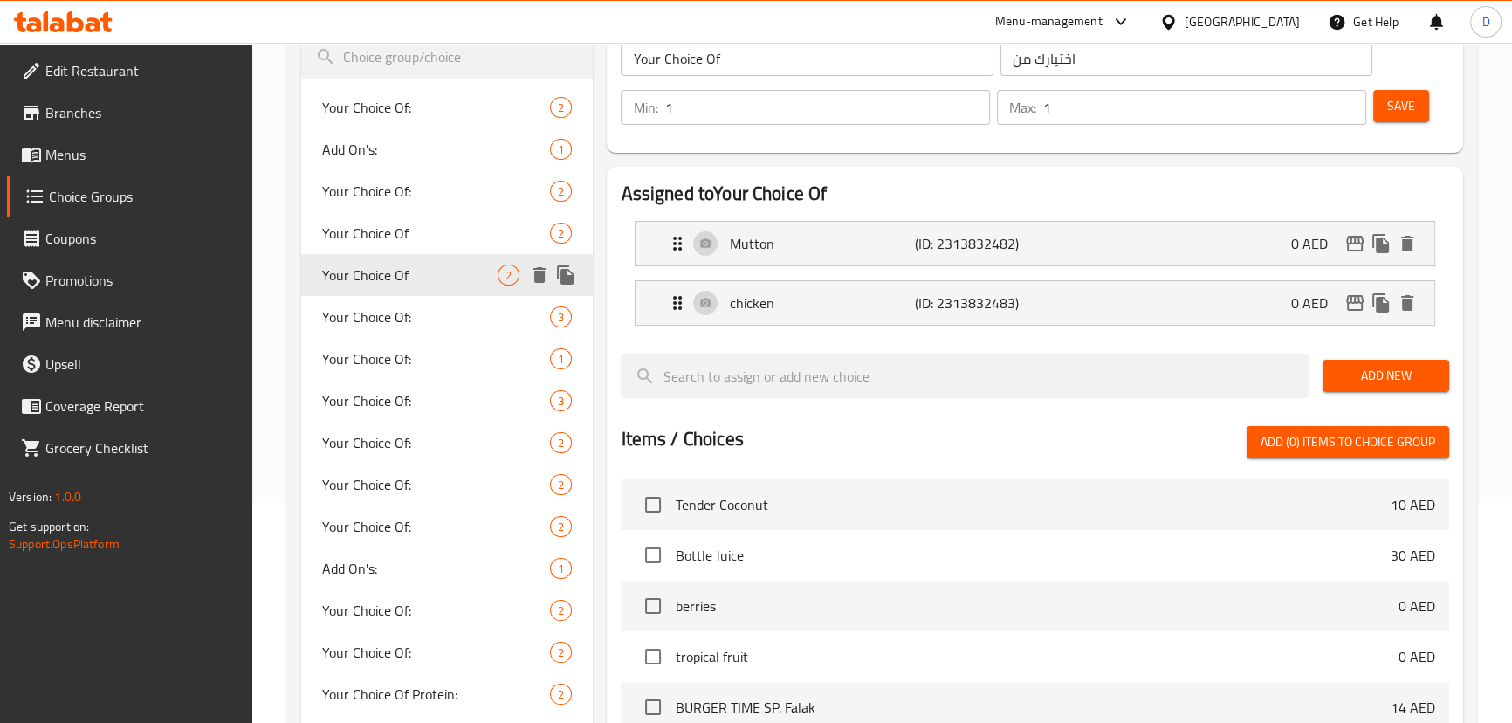
type input "Your Choice Of"
type input "اختيارك من"
click at [413, 289] on div "Your Choice Of 2" at bounding box center [447, 275] width 292 height 42
click at [423, 330] on div "Your Choice Of: 3" at bounding box center [447, 317] width 292 height 42
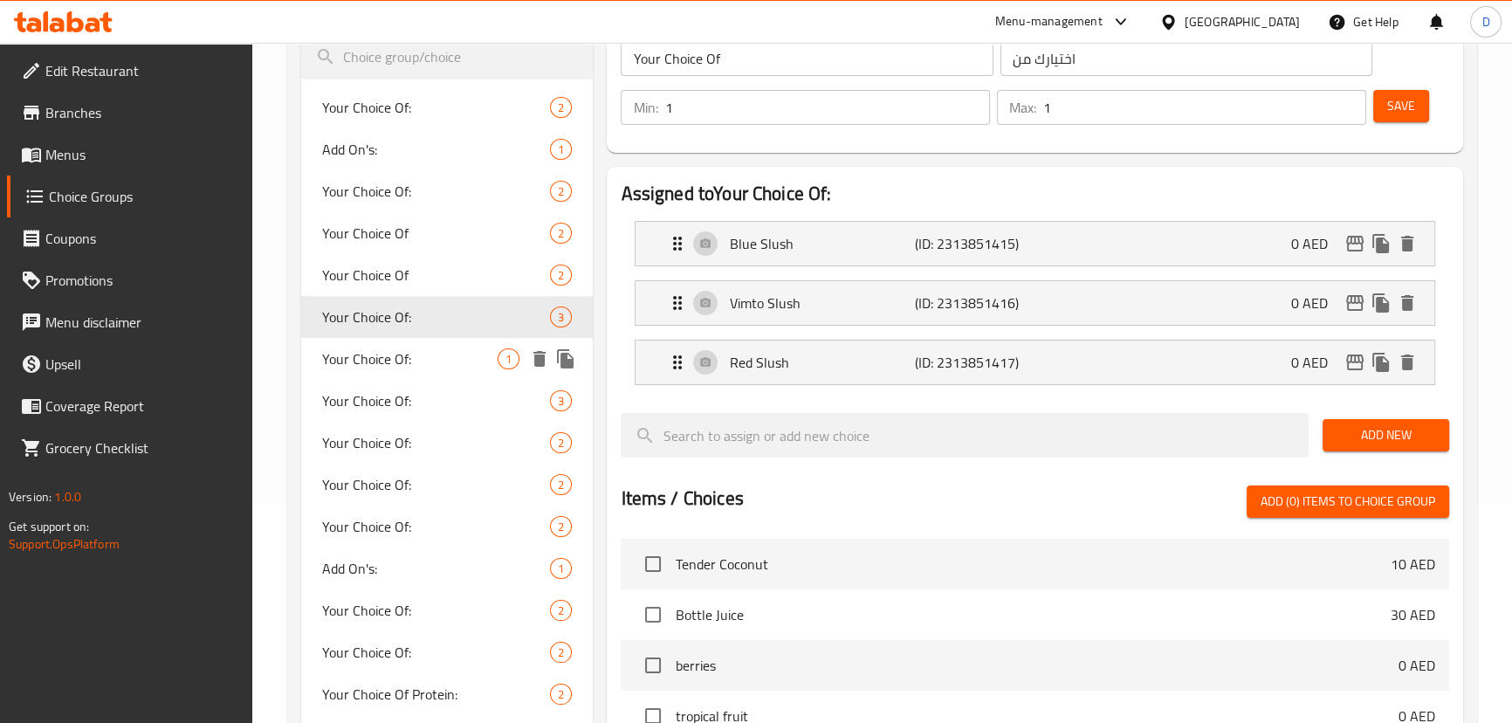
type input "Your Choice Of:"
type input "إختيارك من:"
click at [432, 368] on span "Your Choice Of:" at bounding box center [410, 358] width 176 height 21
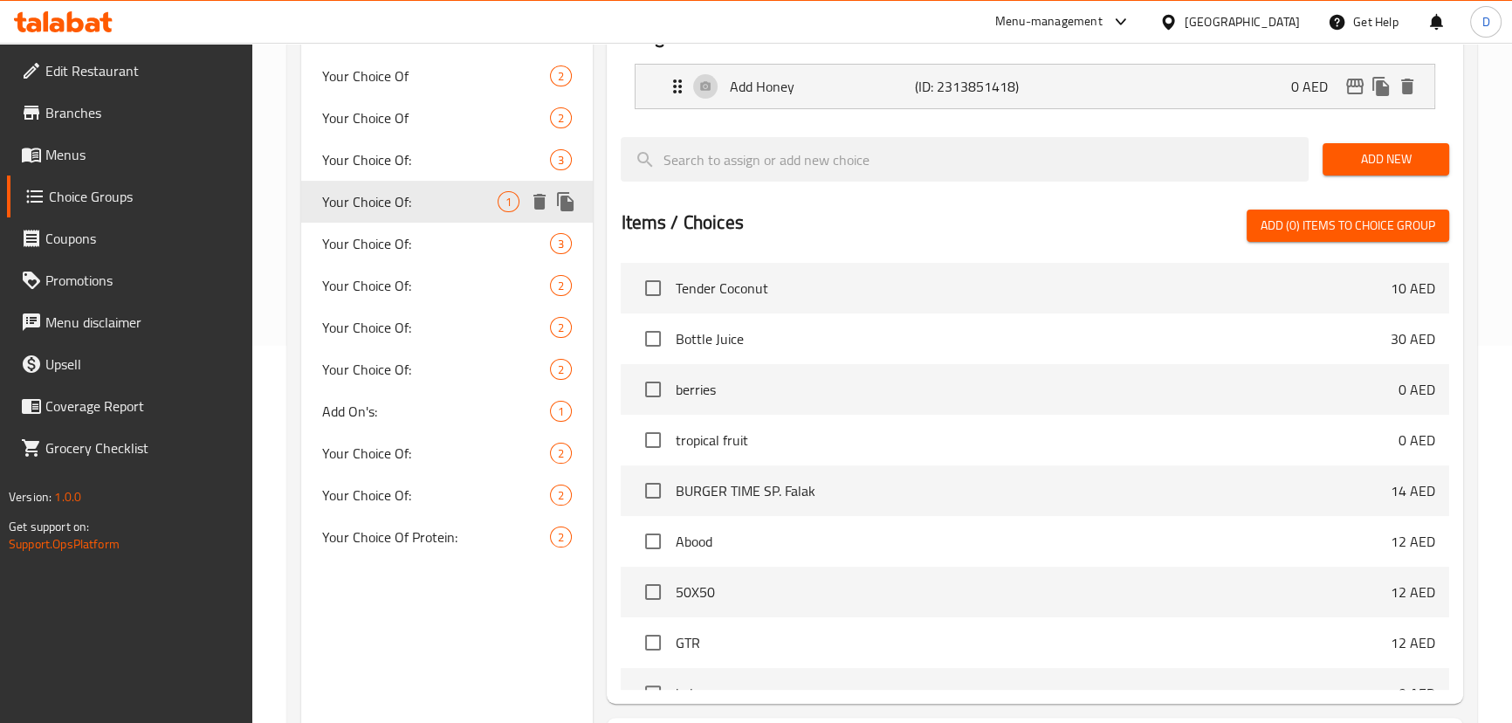
scroll to position [379, 0]
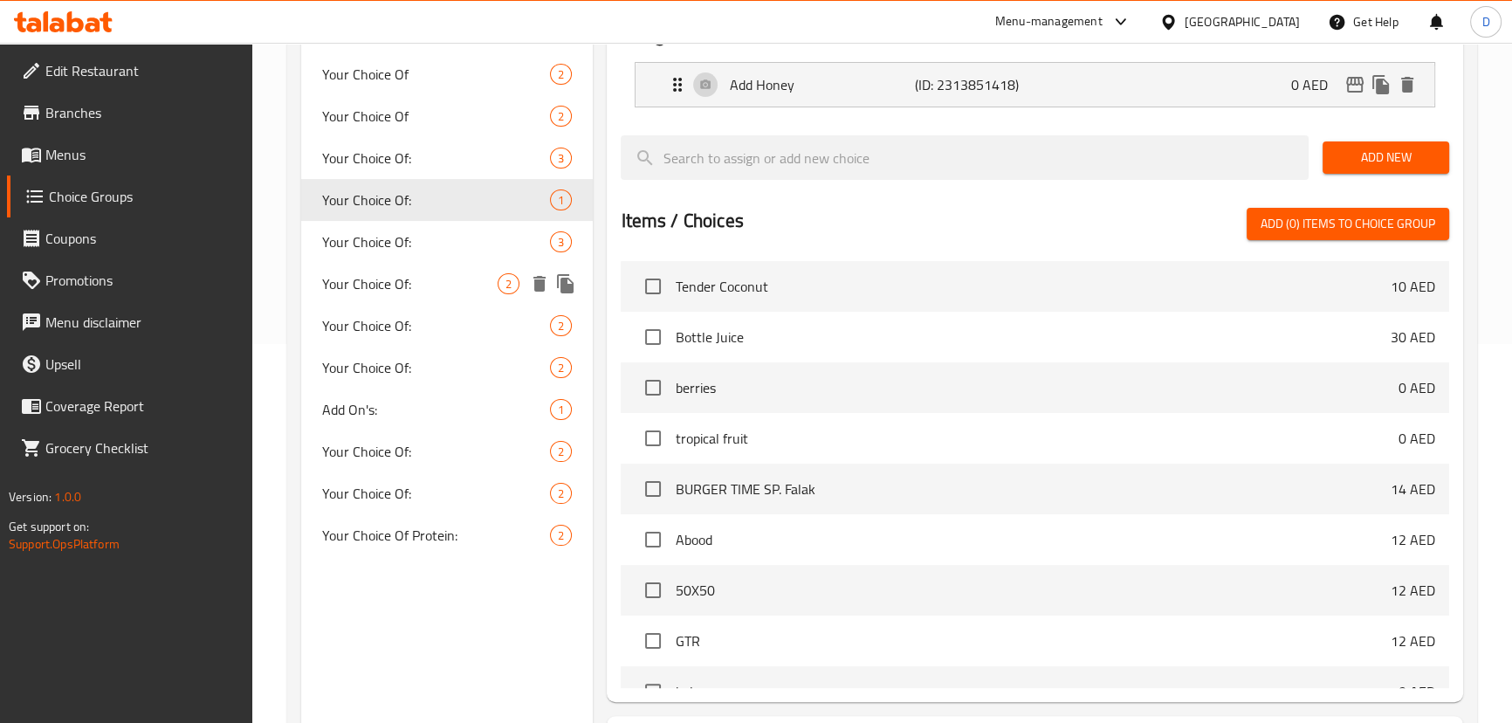
click at [409, 292] on span "Your Choice Of:" at bounding box center [410, 283] width 176 height 21
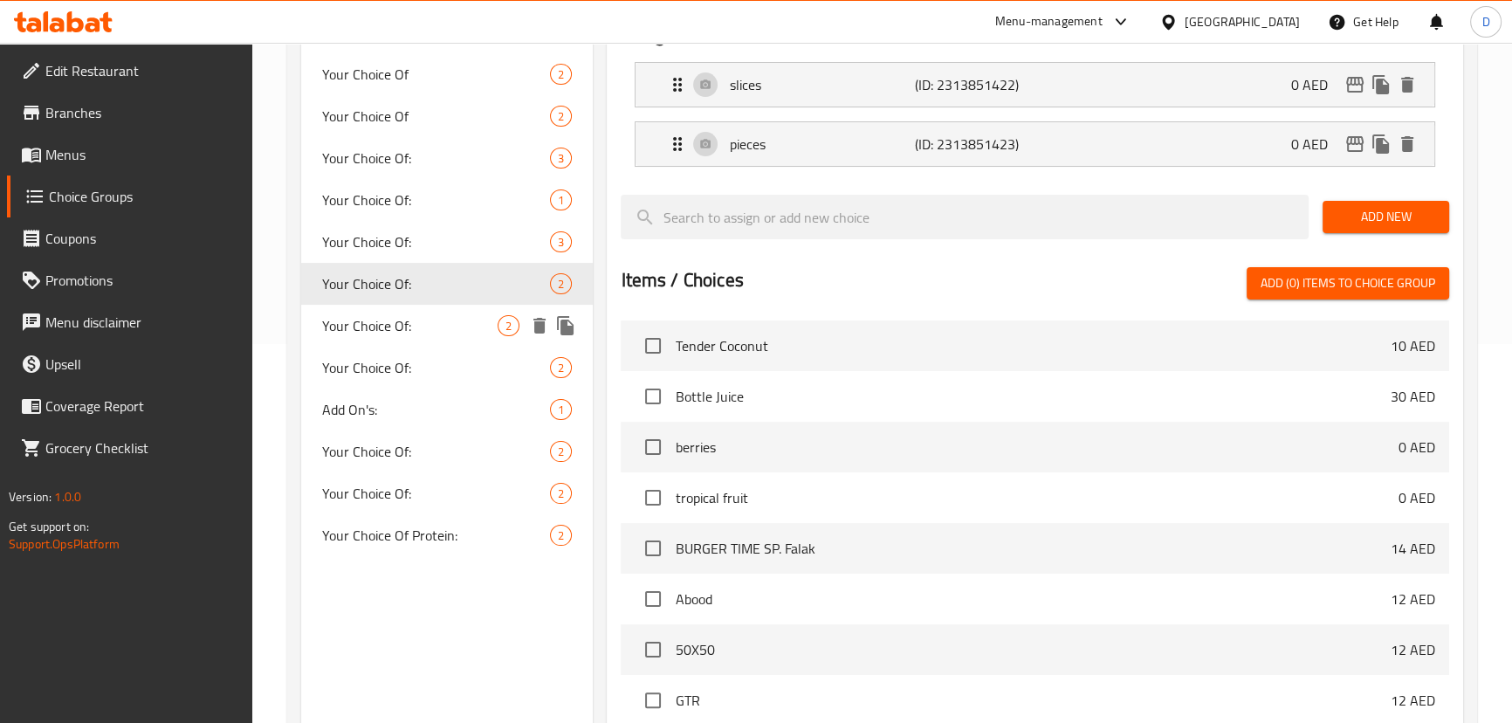
type input "1"
click at [419, 324] on span "Your Choice Of:" at bounding box center [410, 325] width 176 height 21
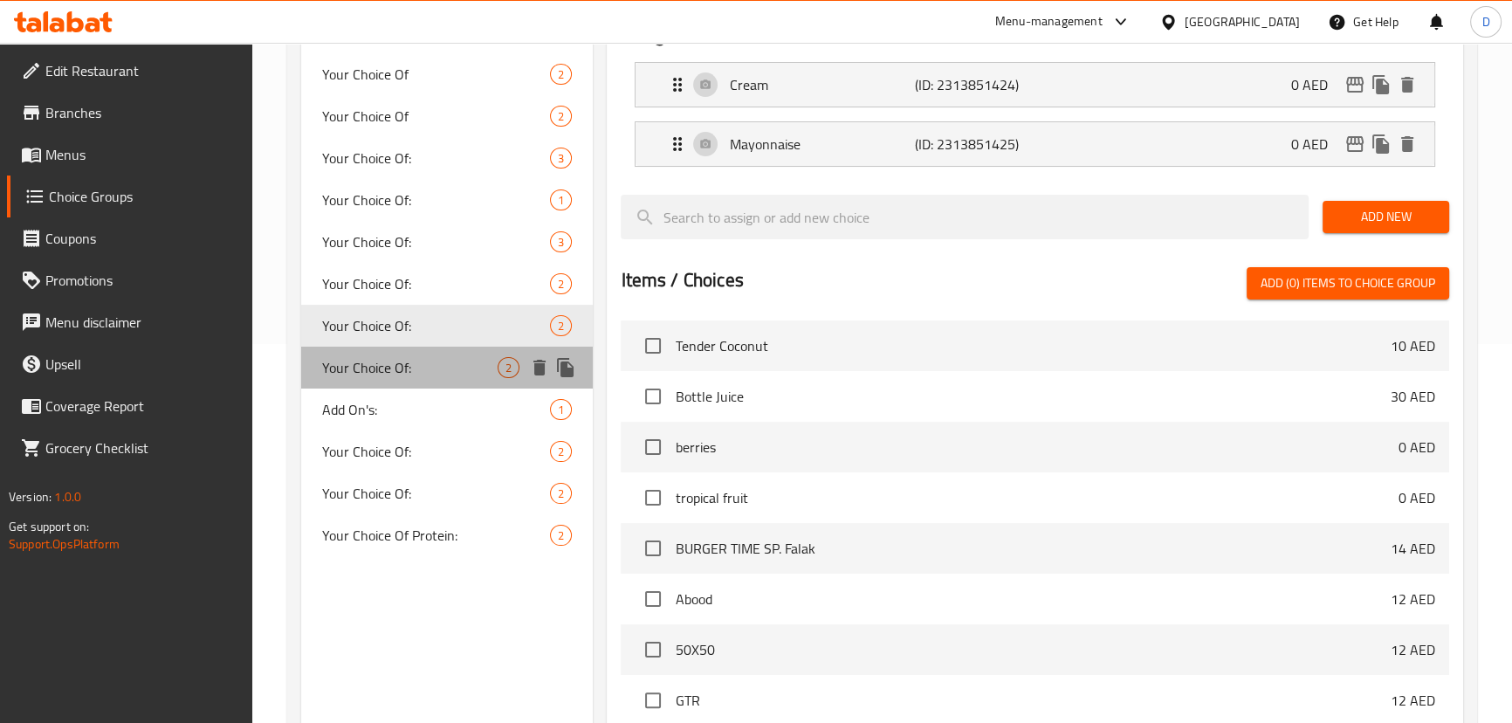
click at [428, 350] on div "Your Choice Of: 2" at bounding box center [447, 368] width 292 height 42
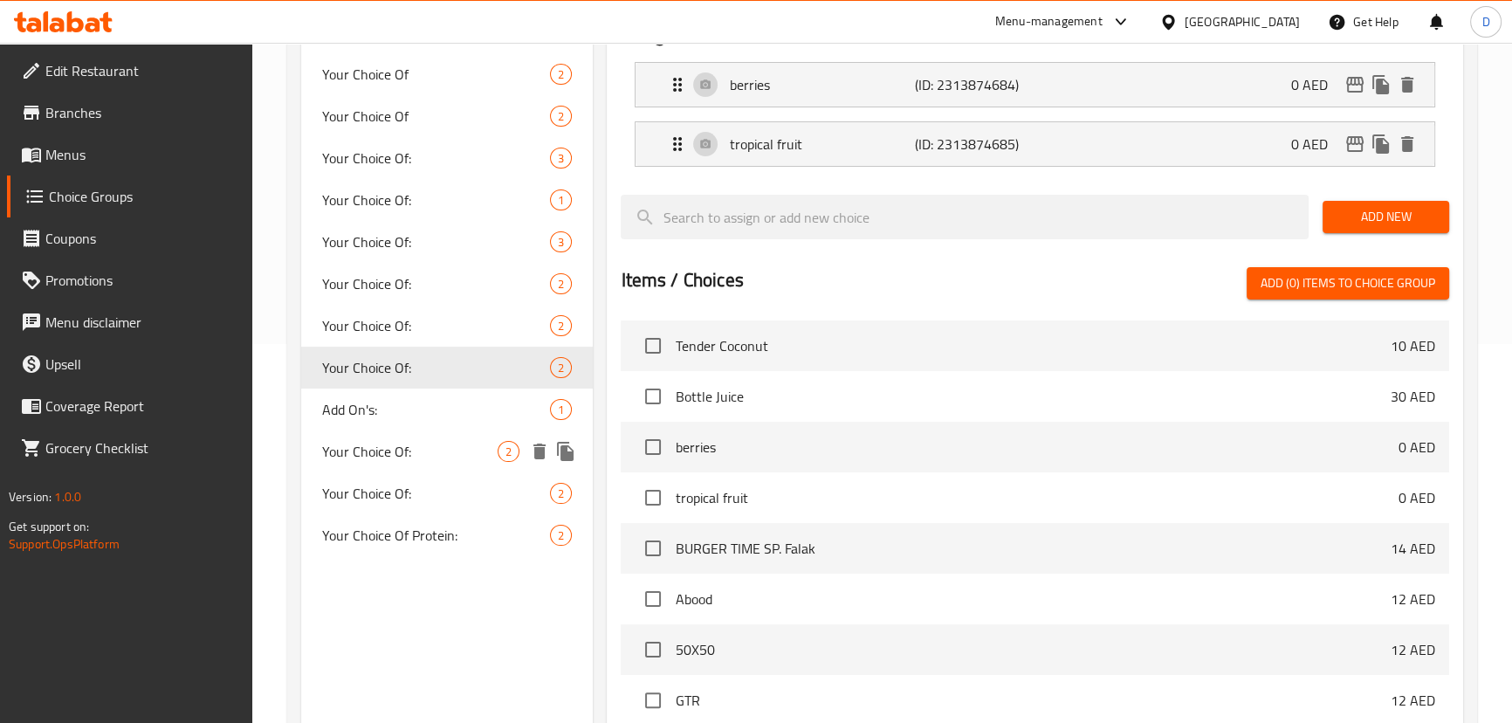
click at [438, 445] on span "Your Choice Of:" at bounding box center [410, 451] width 176 height 21
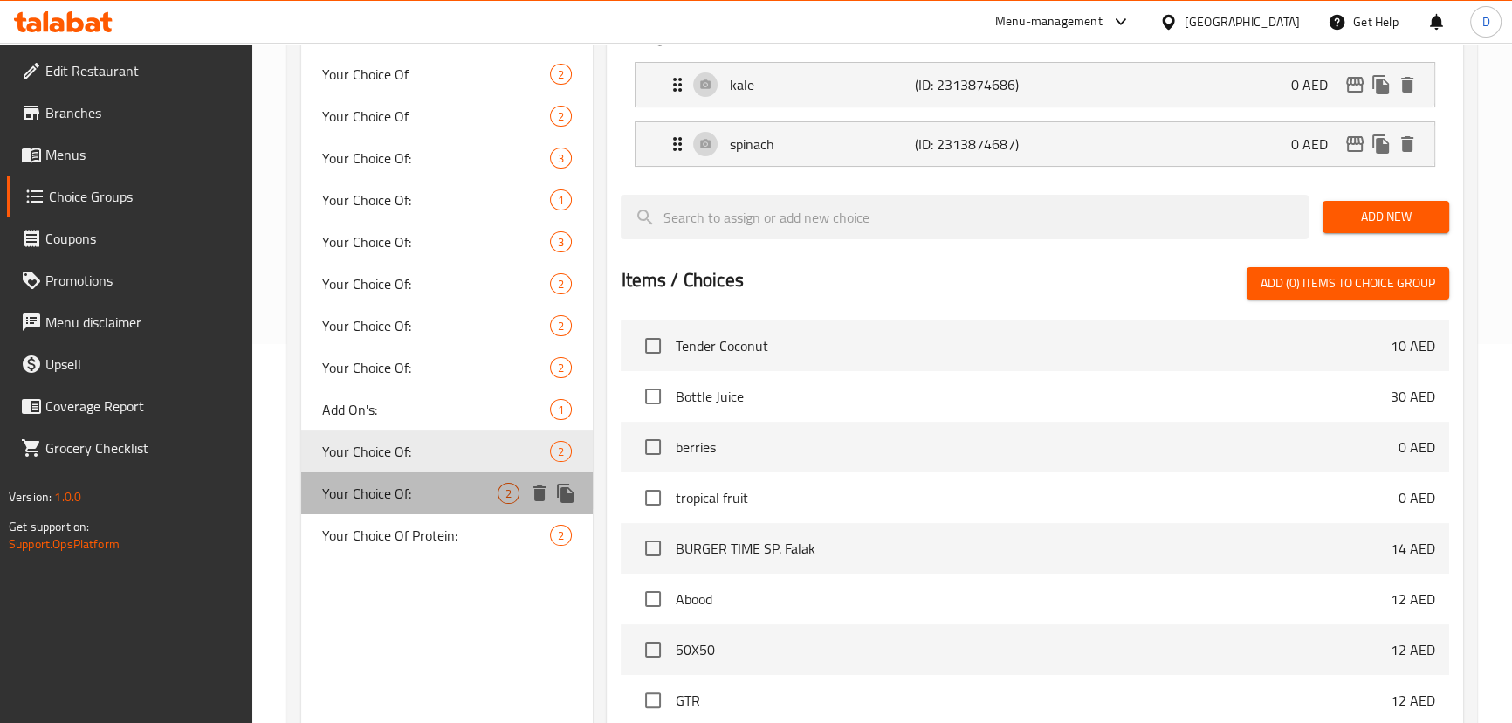
click at [444, 484] on span "Your Choice Of:" at bounding box center [410, 493] width 176 height 21
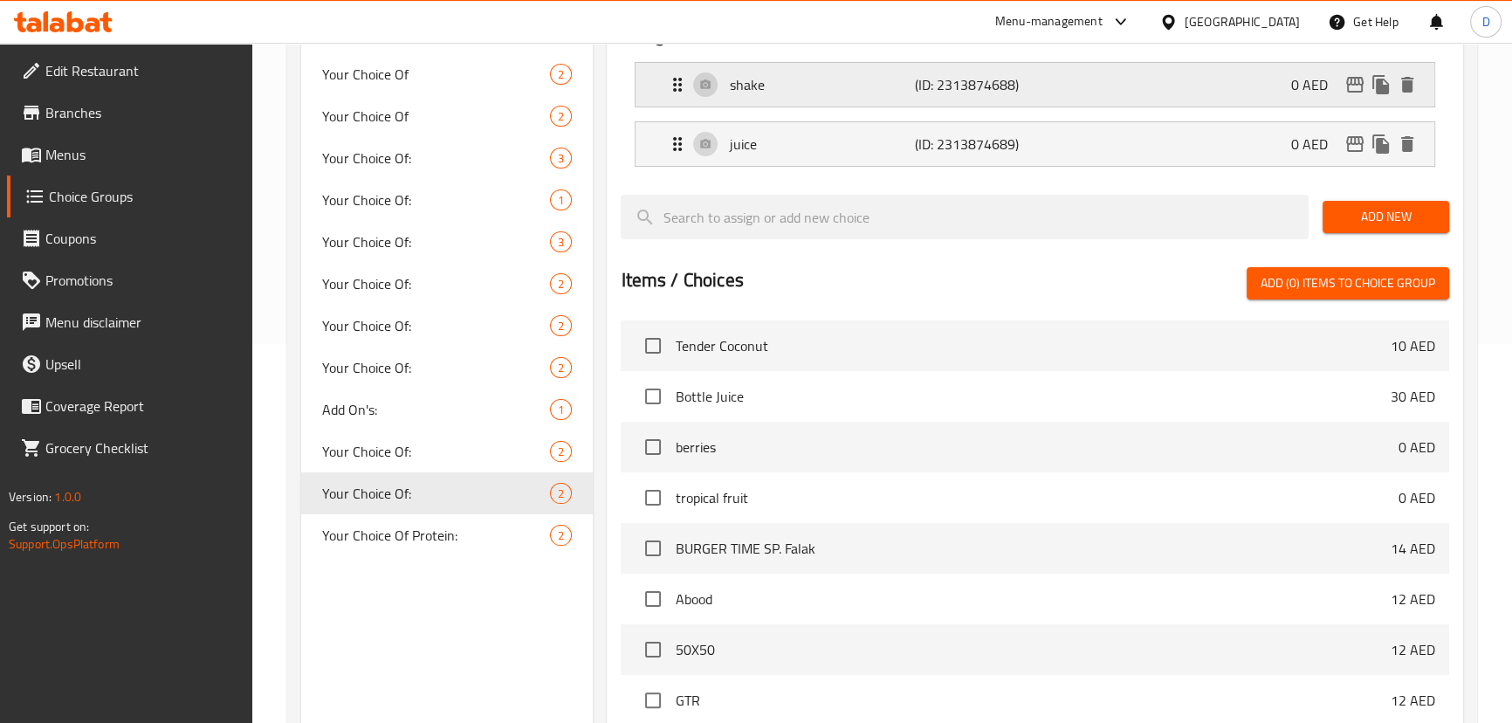
click at [790, 79] on p "shake" at bounding box center [821, 84] width 185 height 21
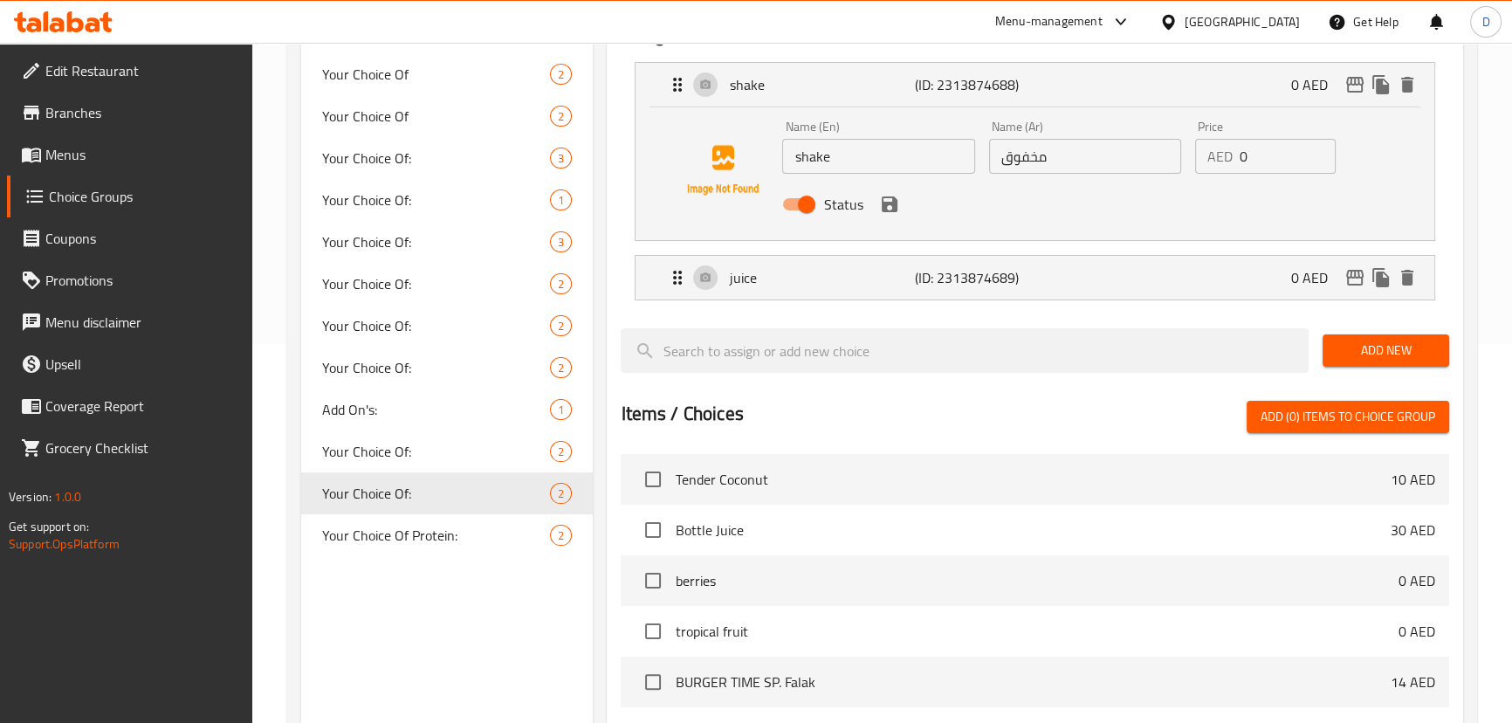
click at [1015, 159] on input "مخفوق" at bounding box center [1085, 156] width 192 height 35
click at [891, 201] on icon "save" at bounding box center [890, 204] width 16 height 16
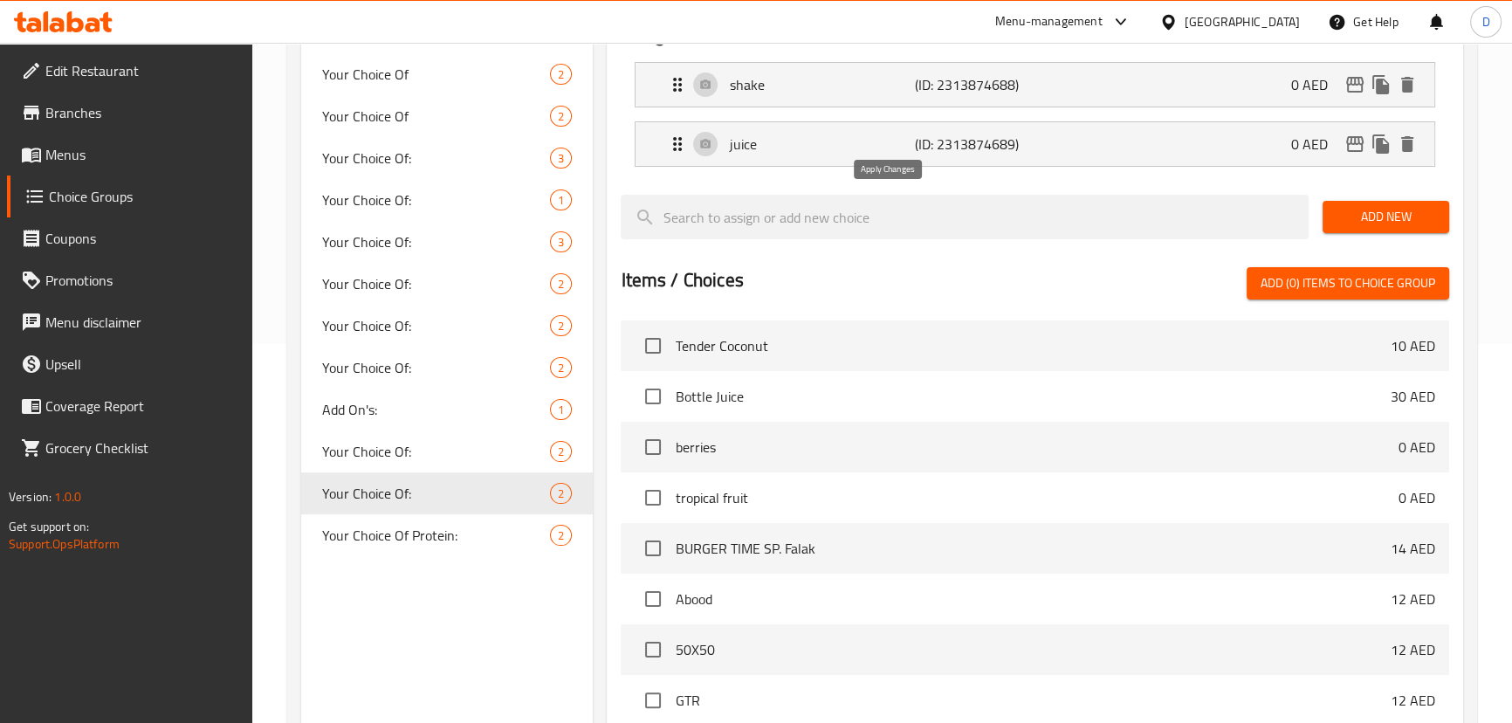
type input "شيك"
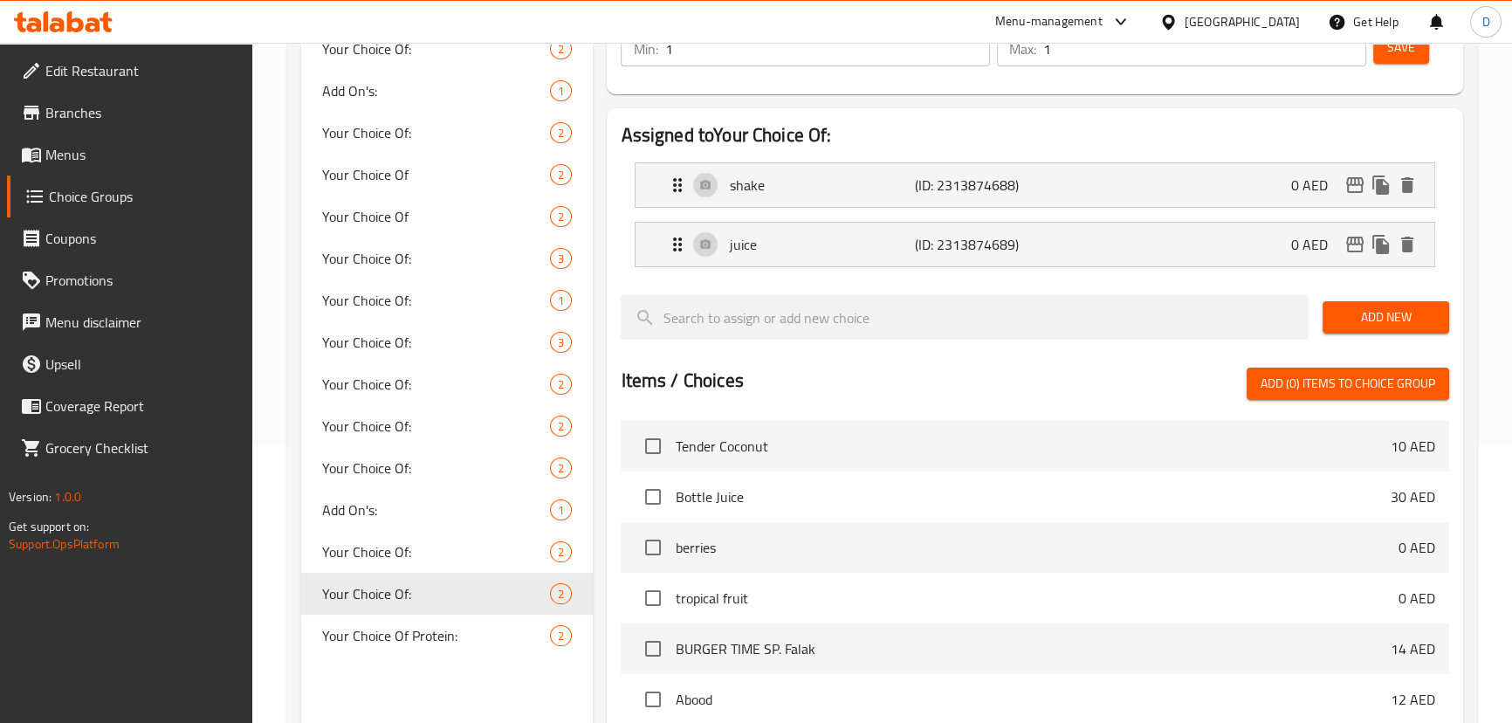
scroll to position [220, 0]
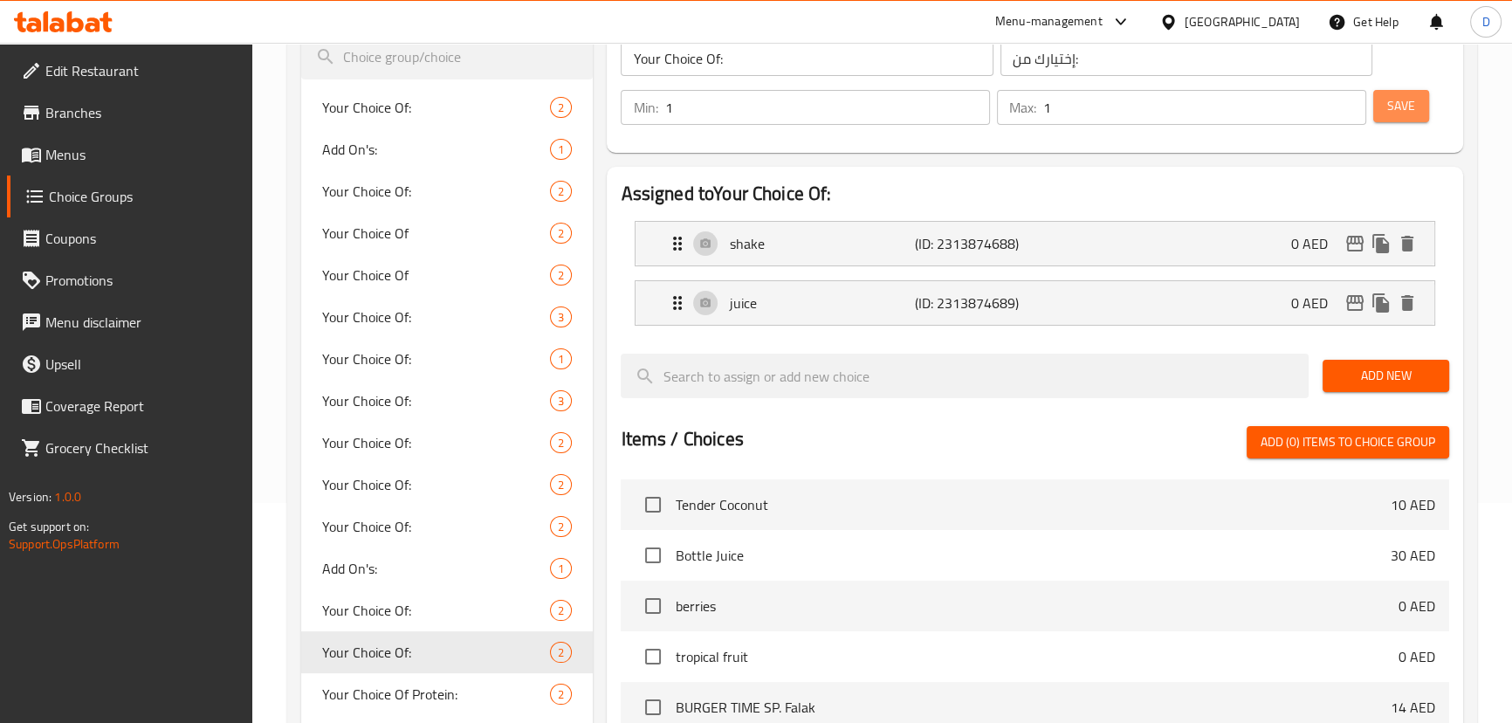
click at [1414, 112] on span "Save" at bounding box center [1401, 106] width 28 height 22
click at [206, 149] on span "Menus" at bounding box center [141, 154] width 193 height 21
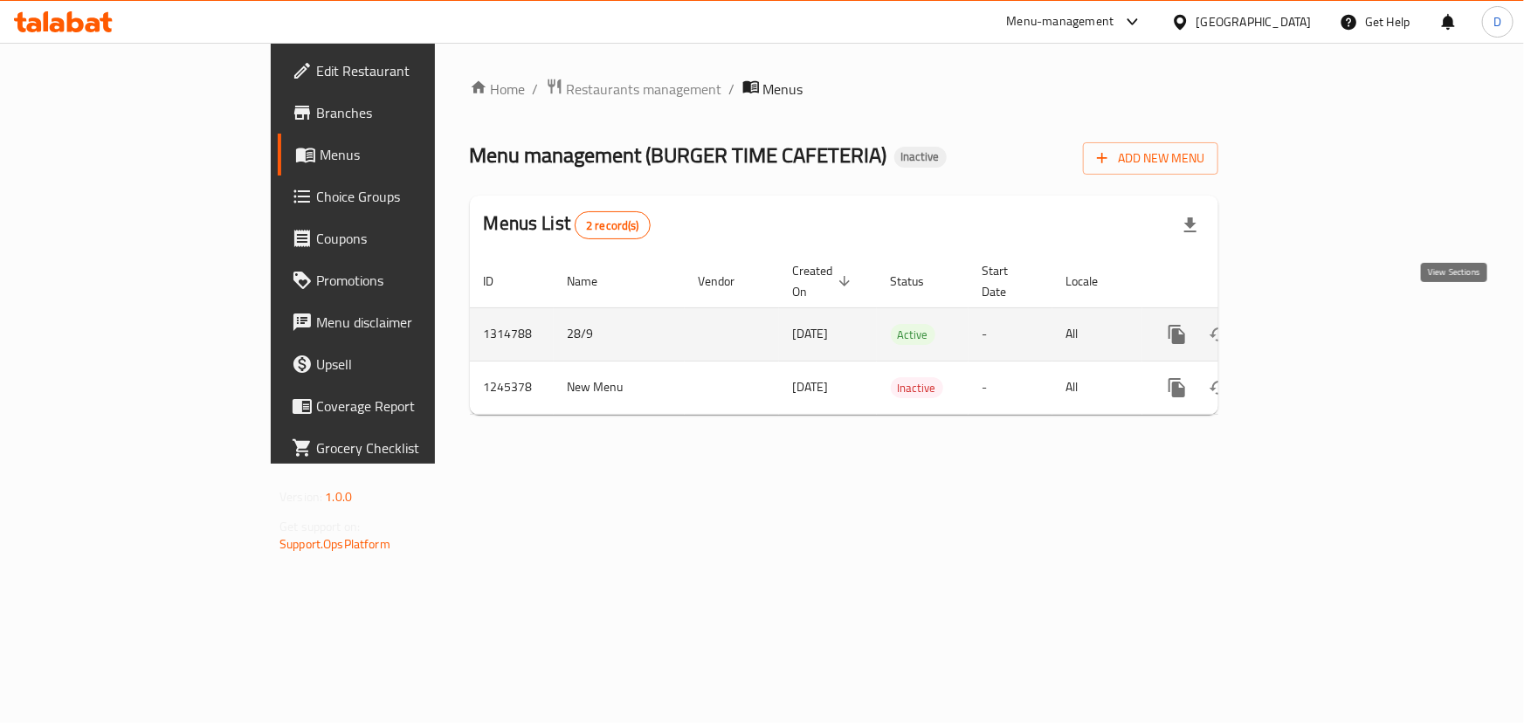
click at [1310, 327] on icon "enhanced table" at bounding box center [1303, 335] width 16 height 16
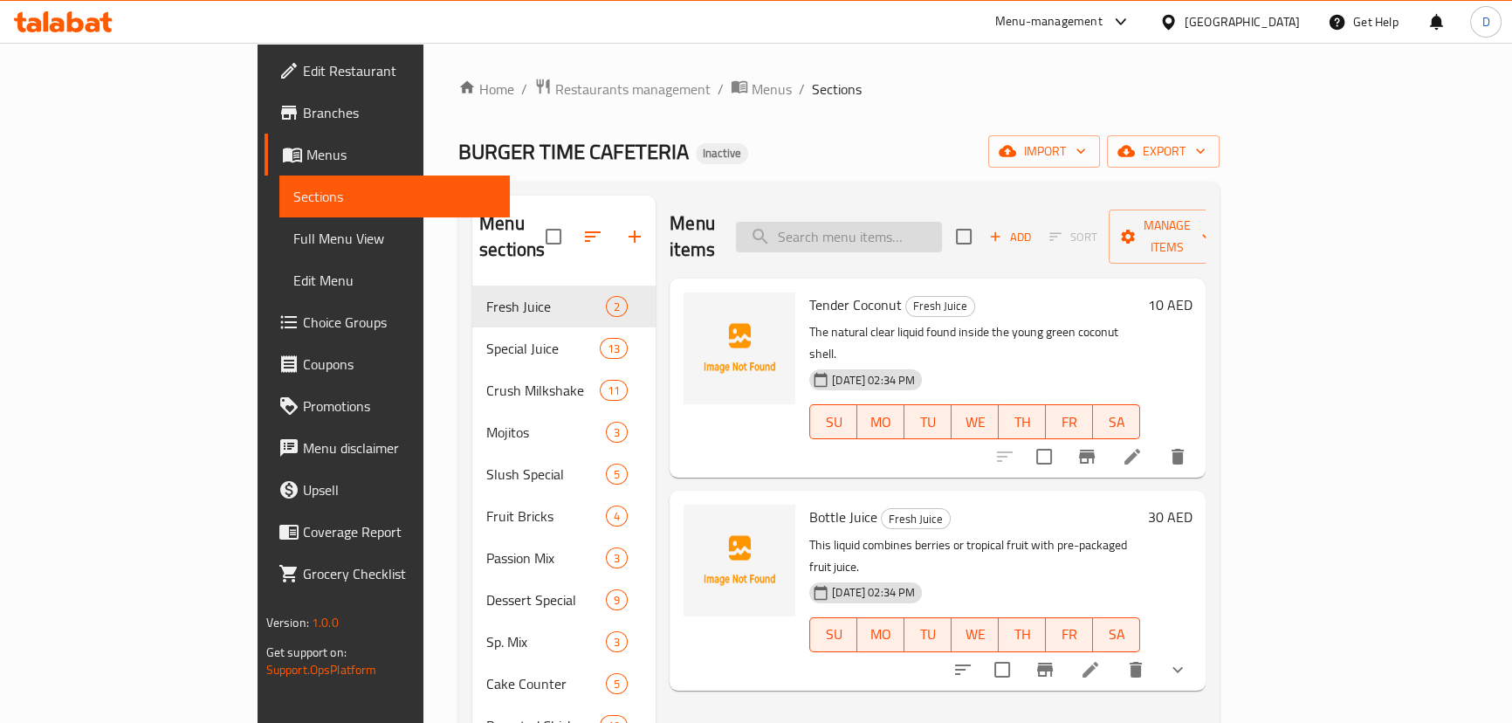
click at [855, 231] on input "search" at bounding box center [839, 237] width 206 height 31
paste input "Cocktail Emarat"
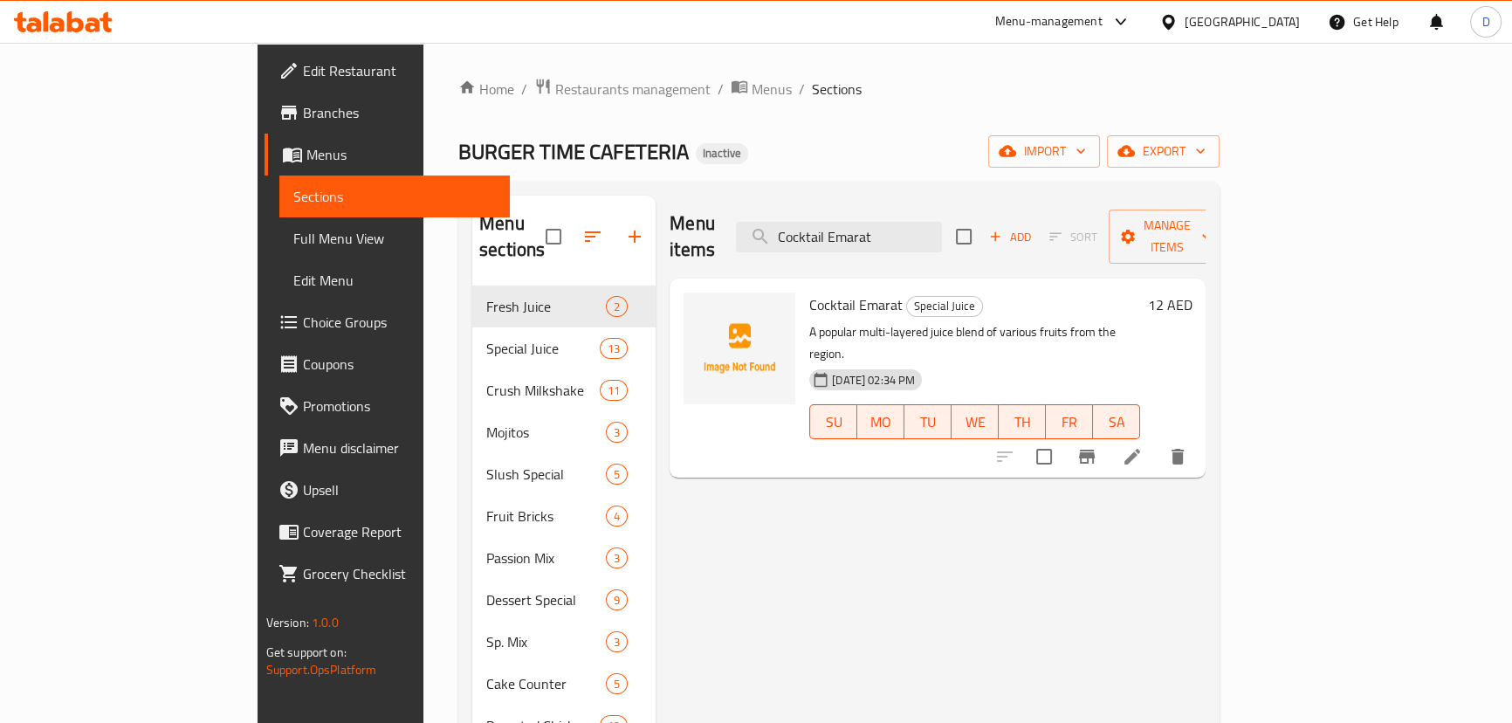
type input "Cocktail Emarat"
click at [1157, 441] on li at bounding box center [1132, 456] width 49 height 31
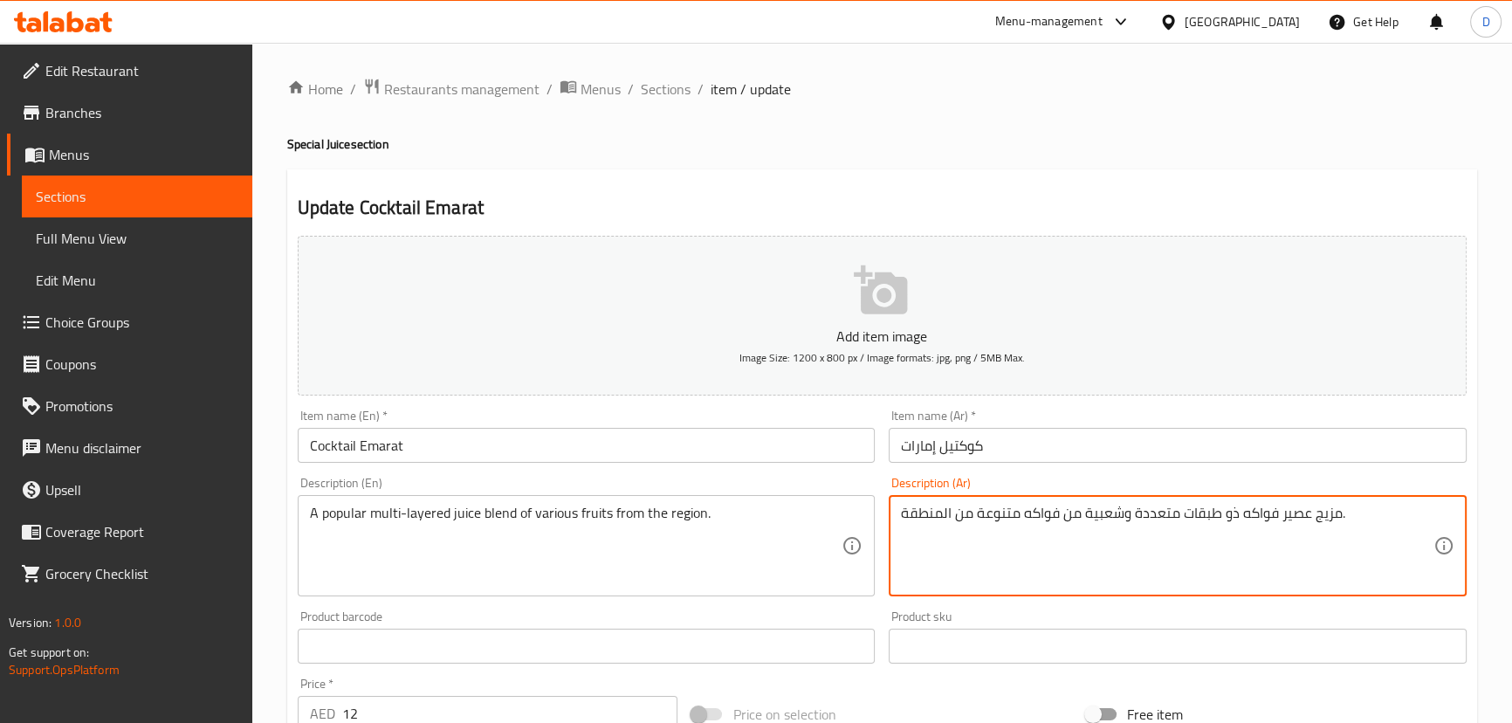
click at [1247, 516] on textarea "مزيج عصير فواكه ذو طبقات متعددة وشعبية من فواكه متنوعة من المنطقة." at bounding box center [1167, 546] width 533 height 83
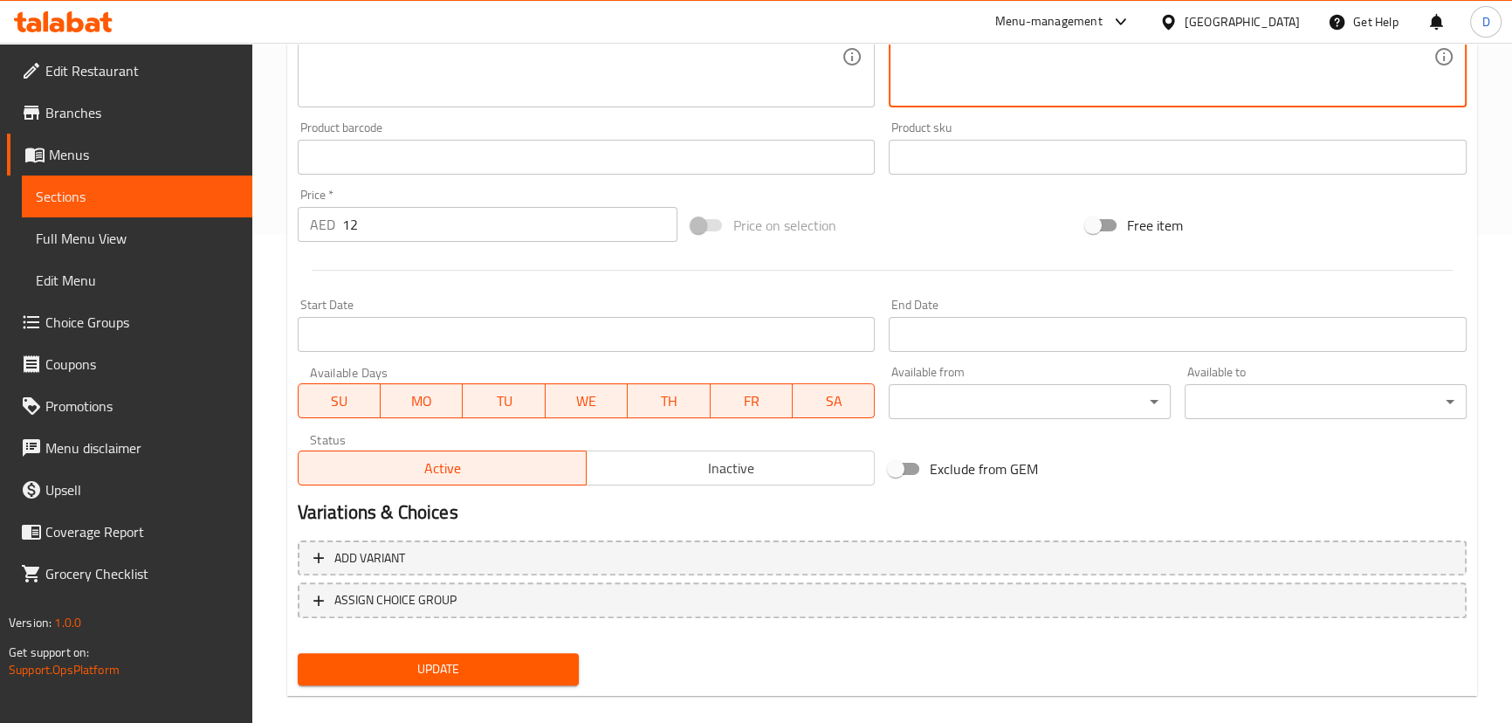
scroll to position [509, 0]
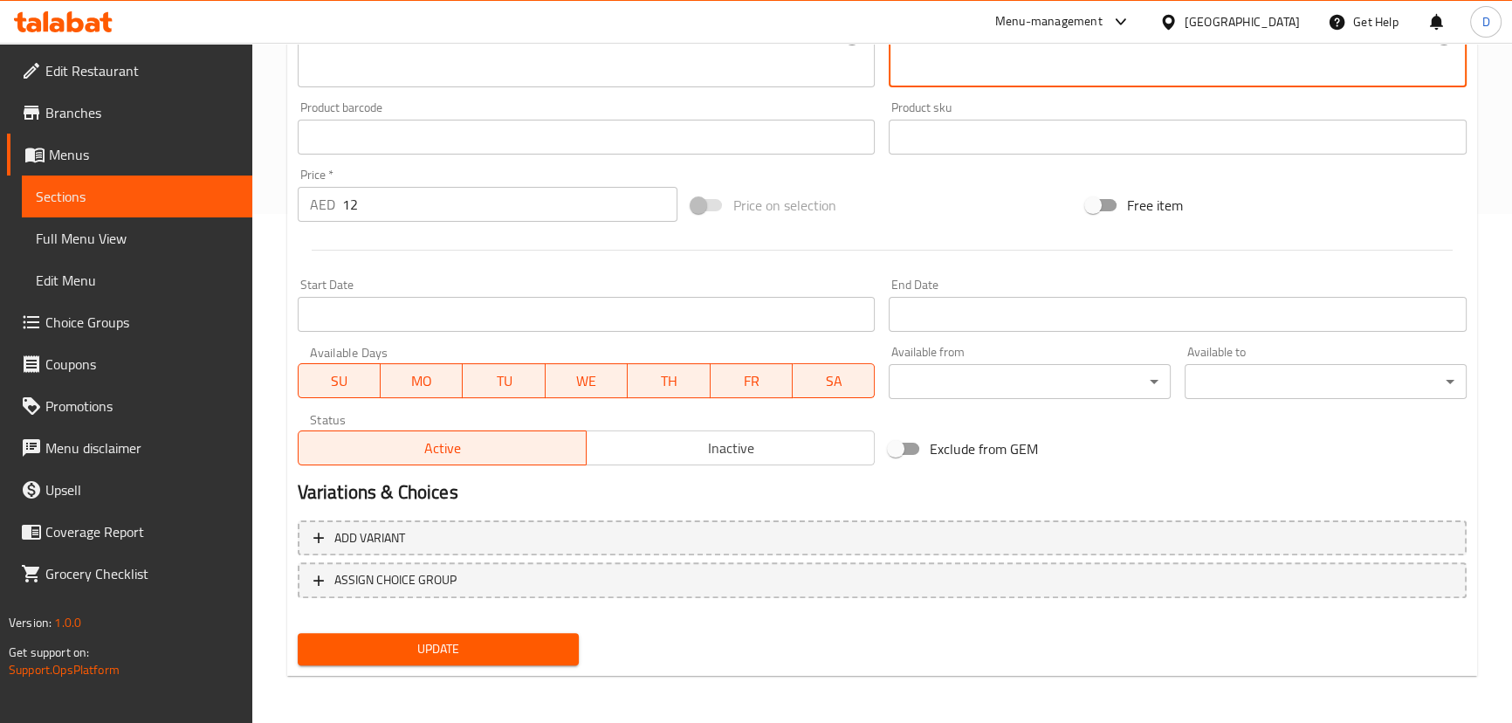
type textarea "مزيج عصير ذو طبقات متعددة وشعبية من فواكه متنوعة من المنطقة."
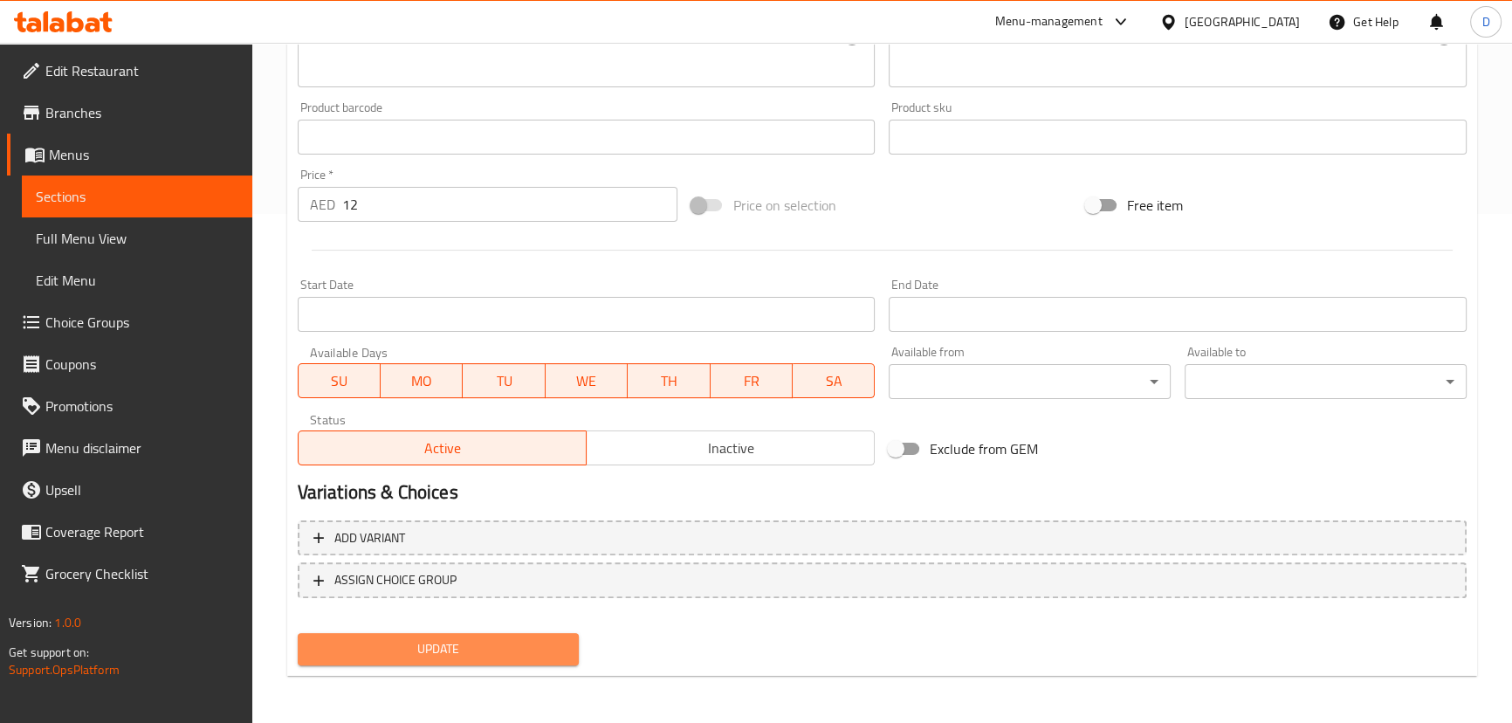
click at [561, 638] on span "Update" at bounding box center [439, 649] width 254 height 22
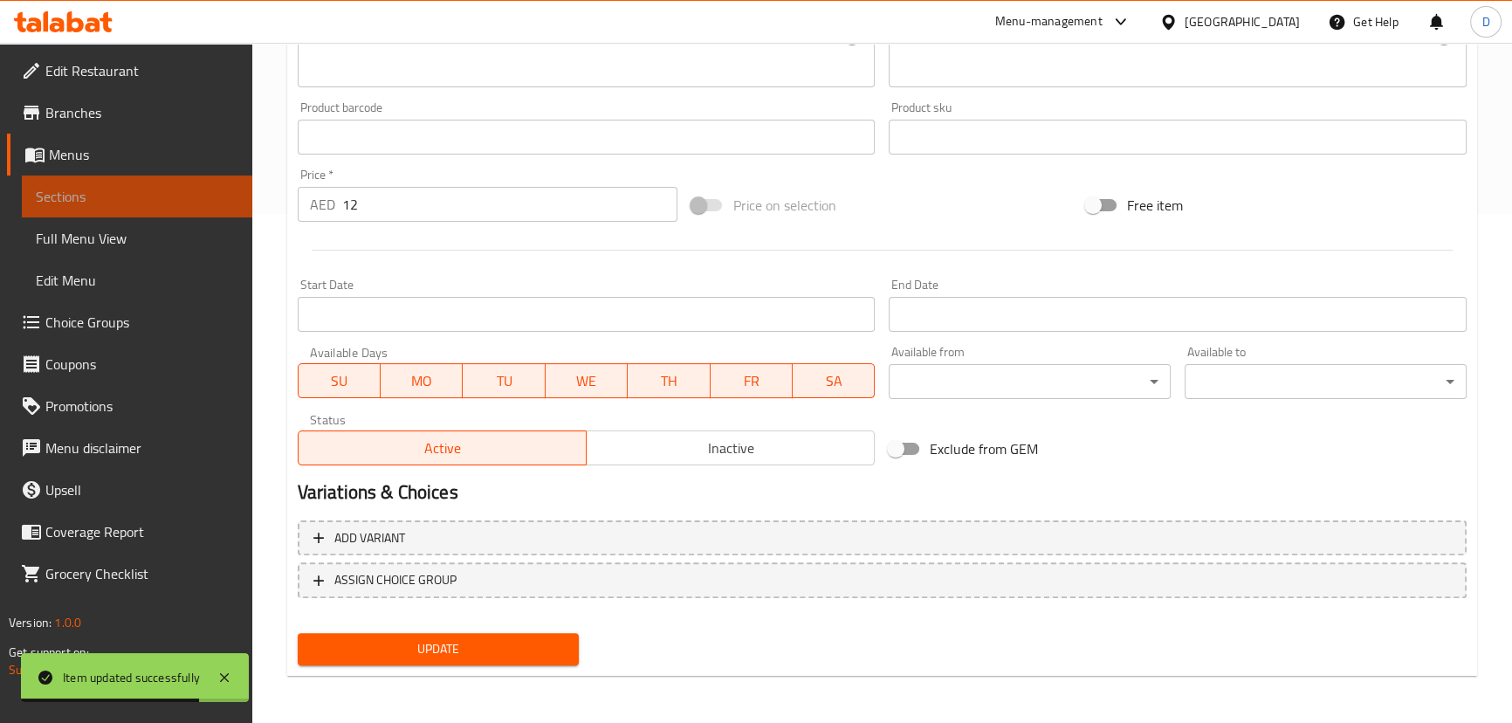
click at [210, 191] on span "Sections" at bounding box center [137, 196] width 203 height 21
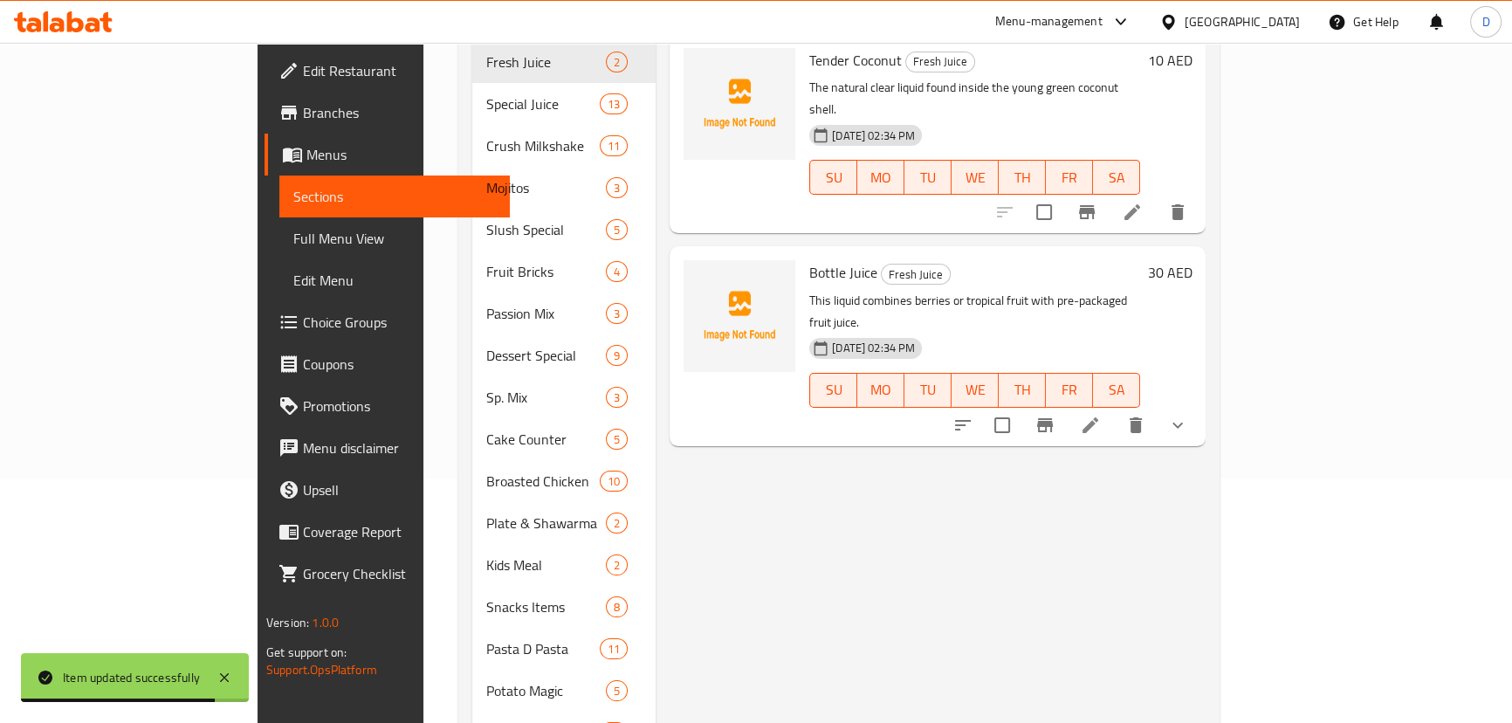
scroll to position [86, 0]
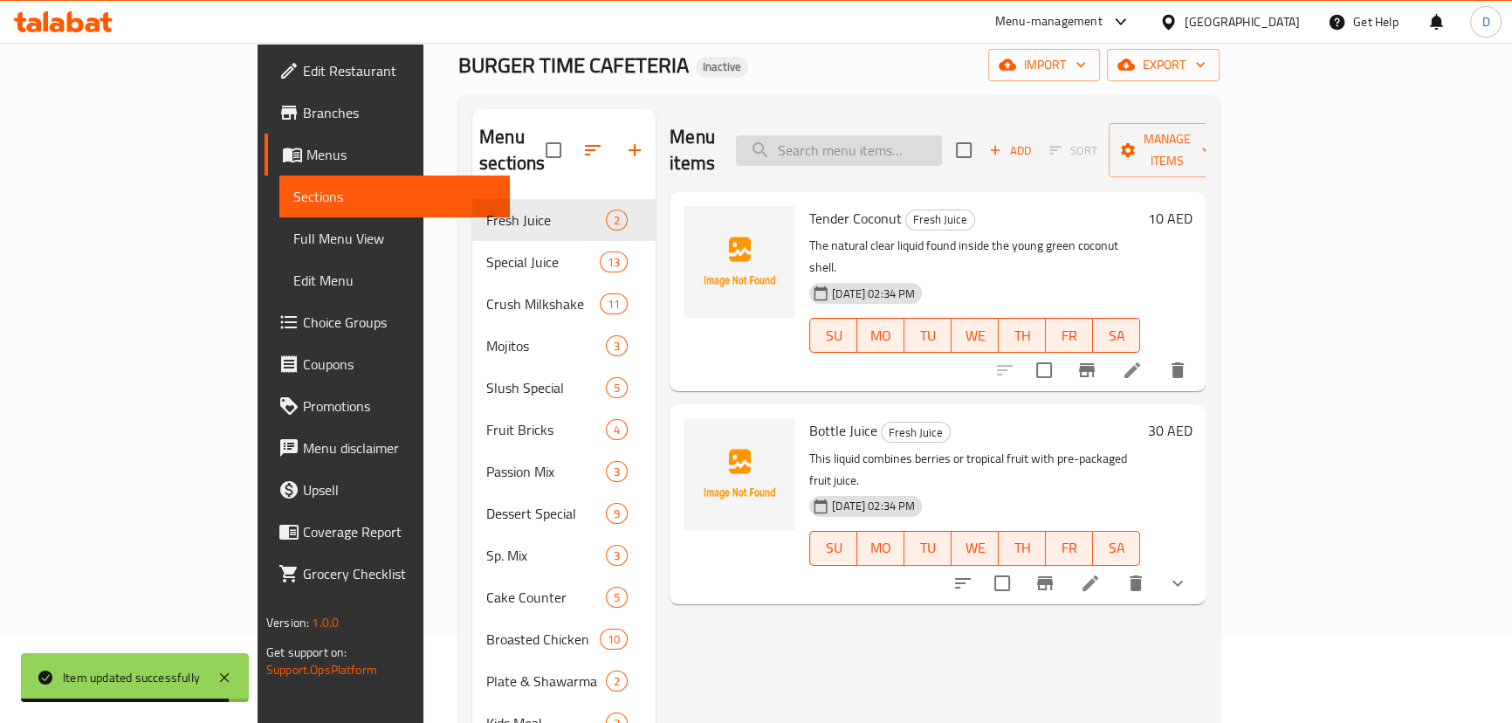
click at [884, 147] on input "search" at bounding box center [839, 150] width 206 height 31
paste input "Oreo Milkshake"
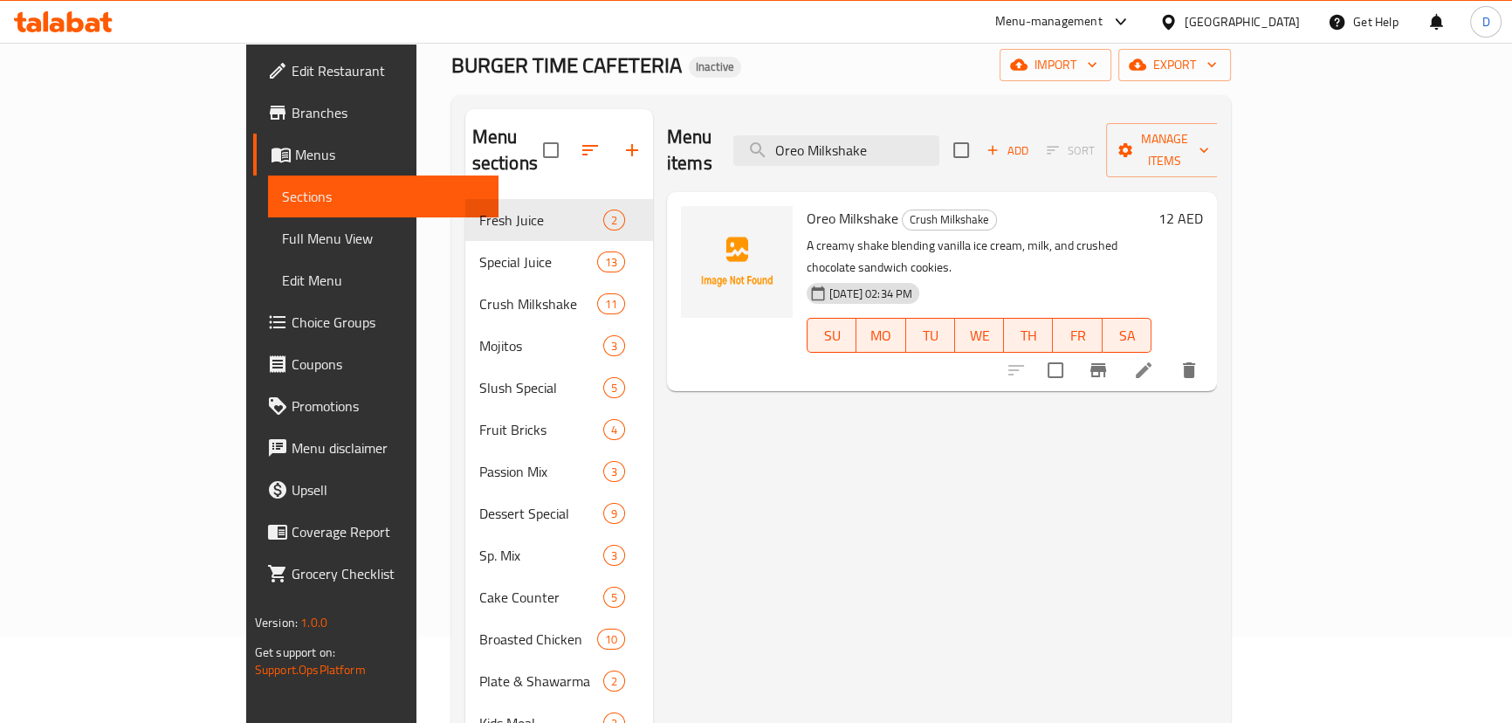
type input "Oreo Milkshake"
click at [1154, 360] on icon at bounding box center [1143, 370] width 21 height 21
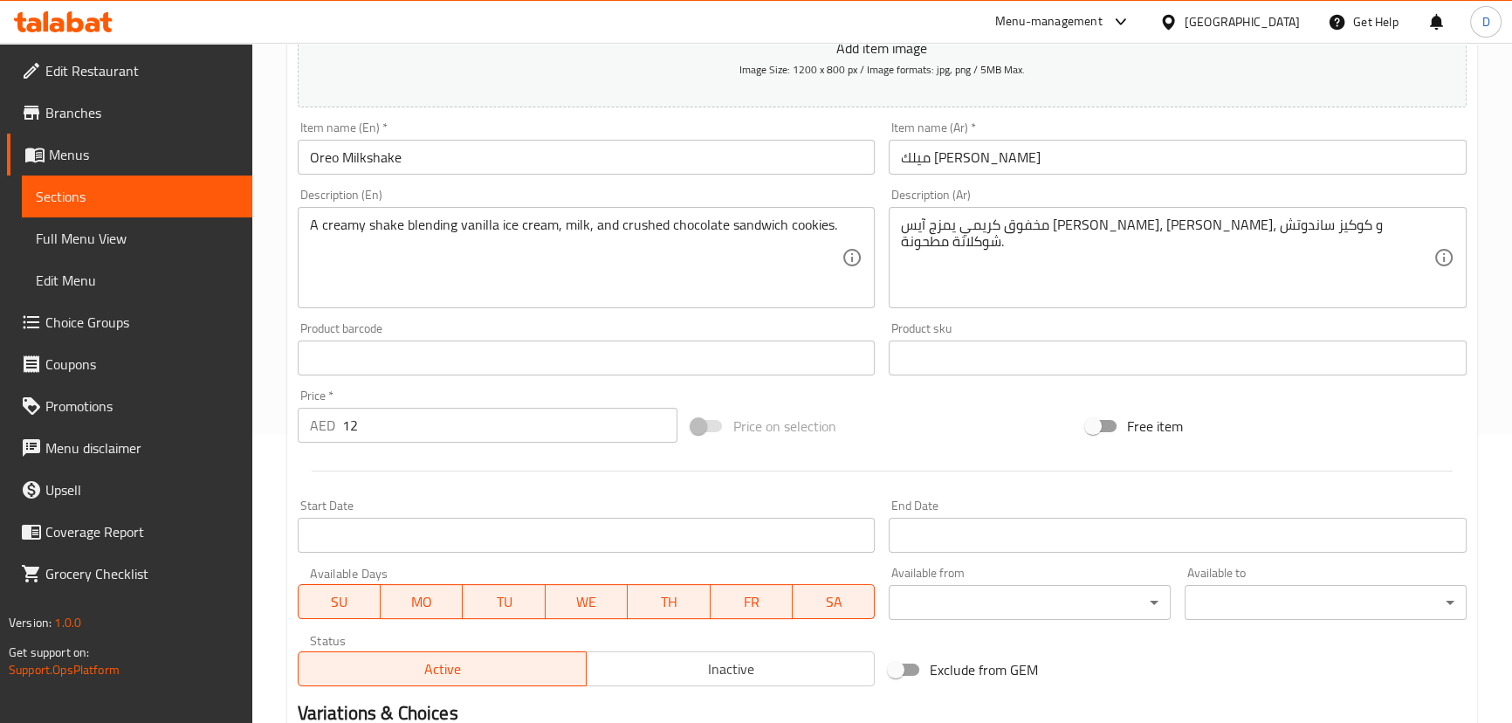
scroll to position [476, 0]
